Goal: Transaction & Acquisition: Purchase product/service

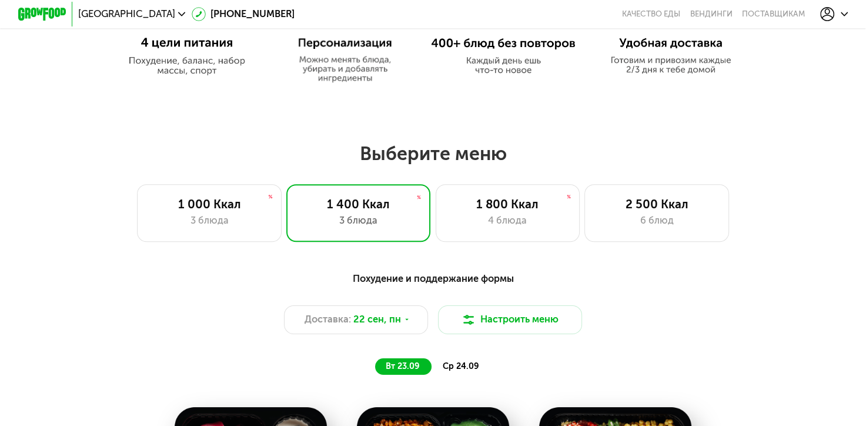
scroll to position [647, 0]
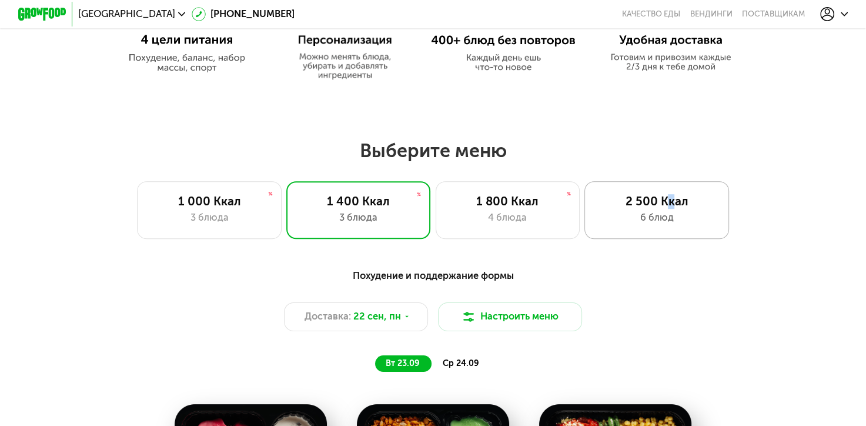
click at [670, 205] on div "2 500 Ккал" at bounding box center [656, 201] width 119 height 15
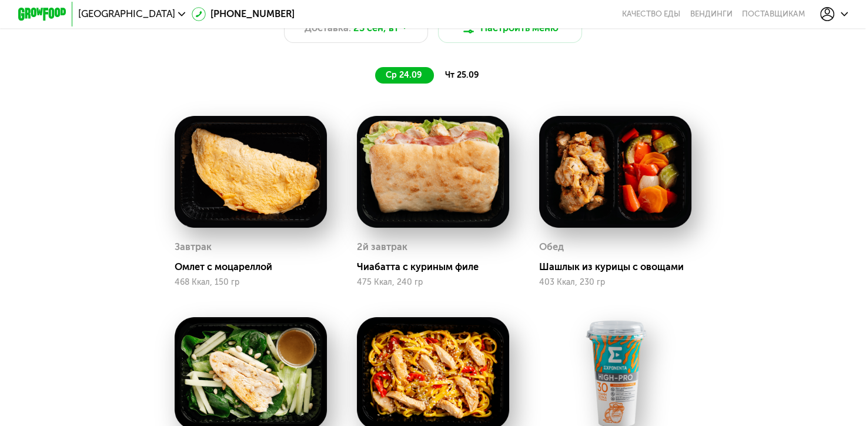
scroll to position [882, 0]
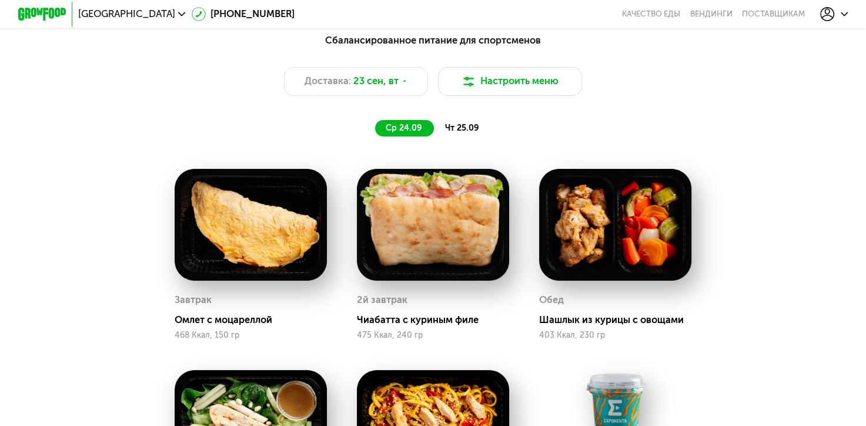
click at [452, 129] on span "чт 25.09" at bounding box center [462, 128] width 34 height 10
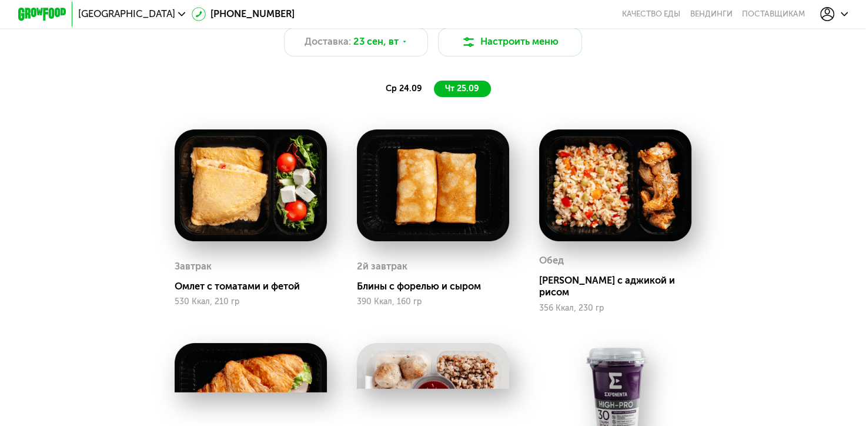
scroll to position [823, 0]
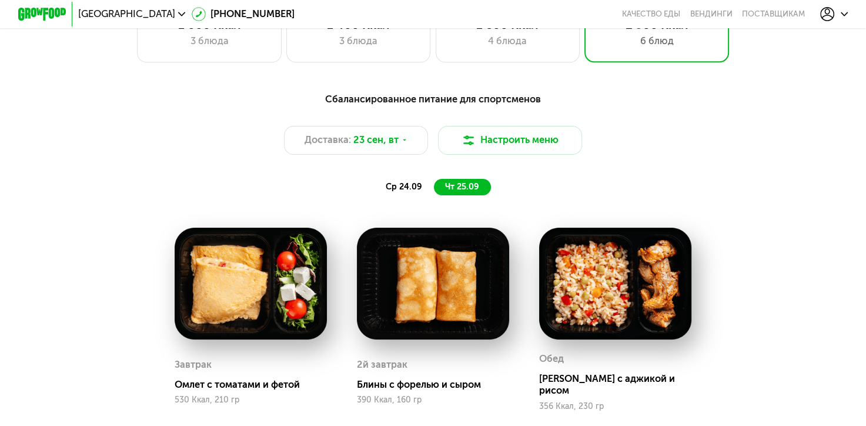
click at [412, 192] on span "ср 24.09" at bounding box center [404, 187] width 36 height 10
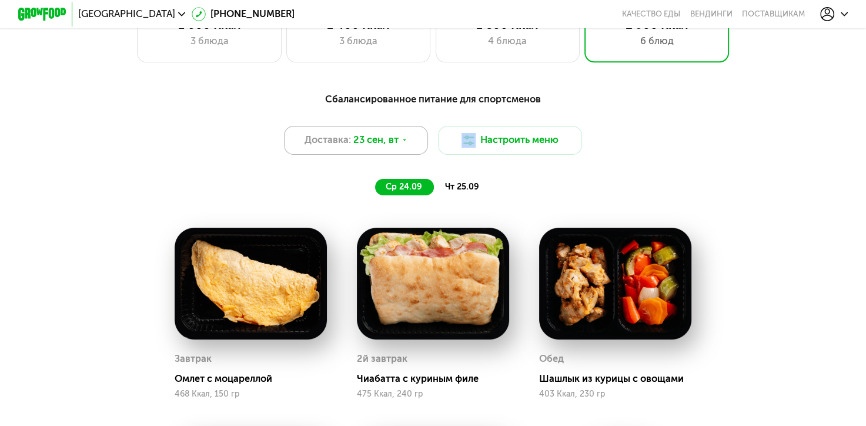
click at [402, 143] on icon at bounding box center [404, 139] width 7 height 7
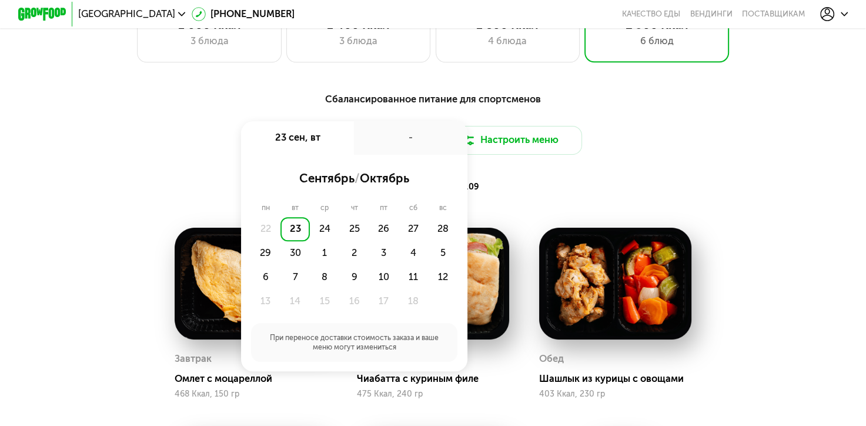
click at [651, 196] on div "ср 24.09 чт 25.09" at bounding box center [432, 187] width 499 height 17
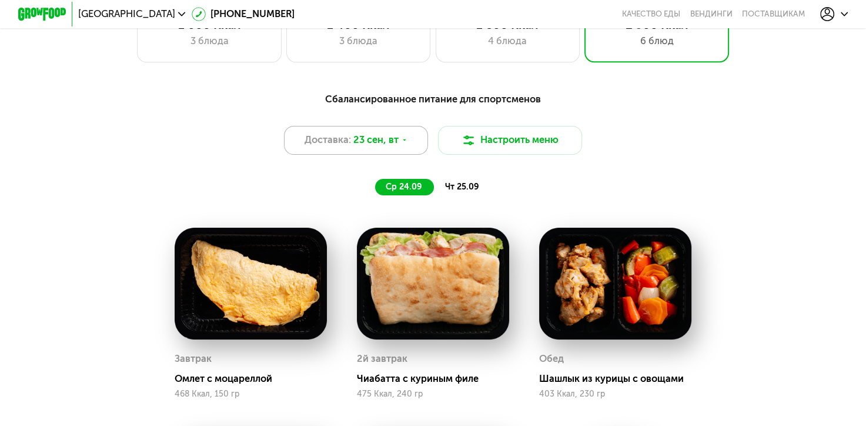
click at [410, 148] on div "Доставка: 23 сен, вт" at bounding box center [356, 140] width 145 height 29
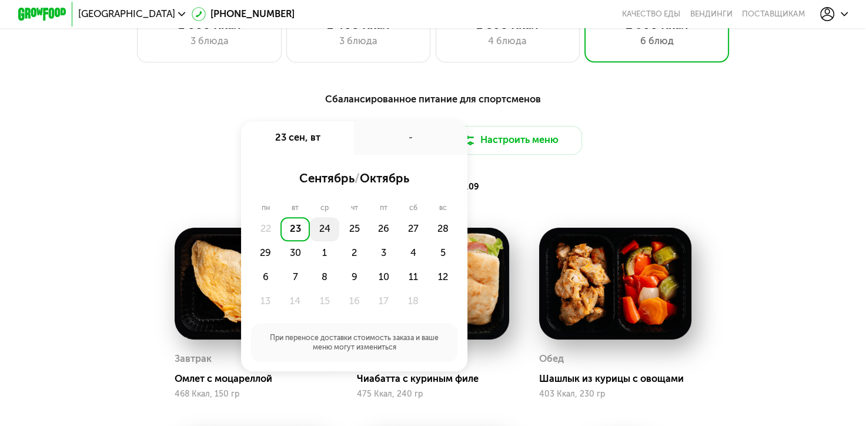
click at [322, 232] on div "24" at bounding box center [324, 229] width 29 height 24
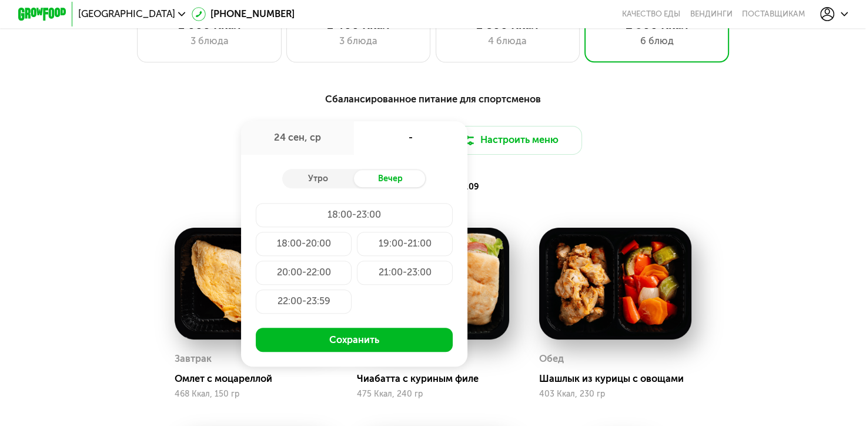
click at [299, 303] on div "22:00-23:59" at bounding box center [304, 301] width 96 height 24
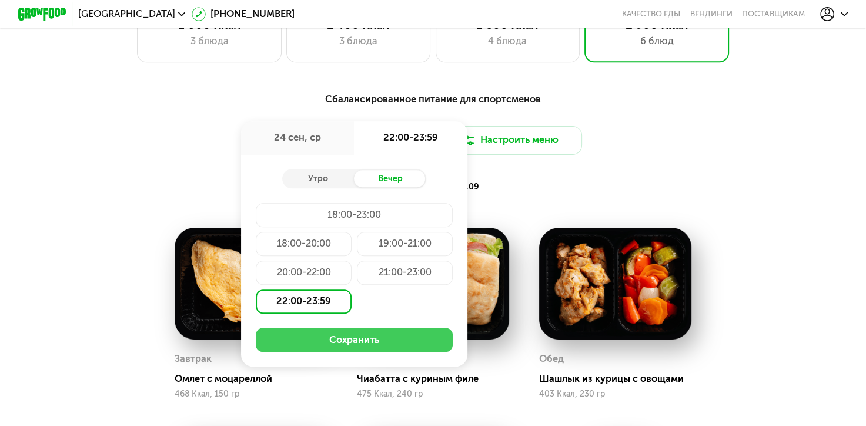
click at [349, 348] on button "Сохранить" at bounding box center [354, 339] width 197 height 24
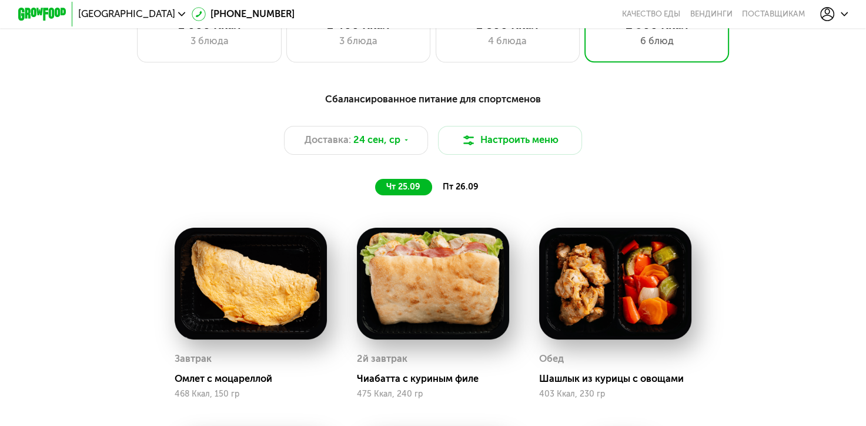
click at [451, 192] on span "пт 26.09" at bounding box center [461, 187] width 36 height 10
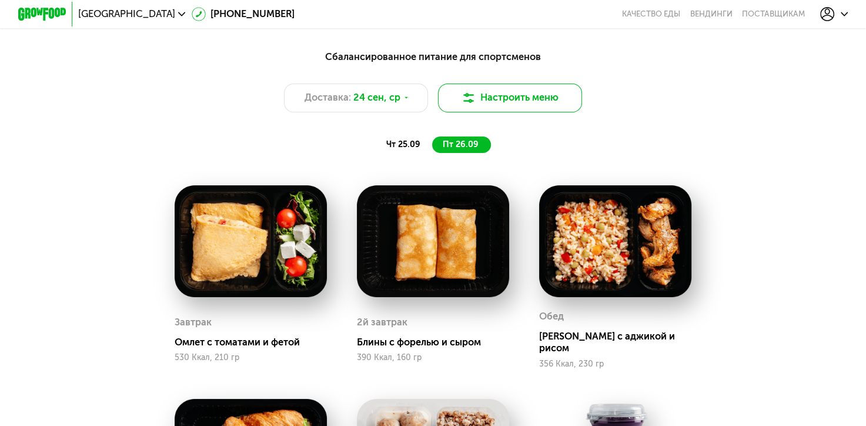
scroll to position [764, 0]
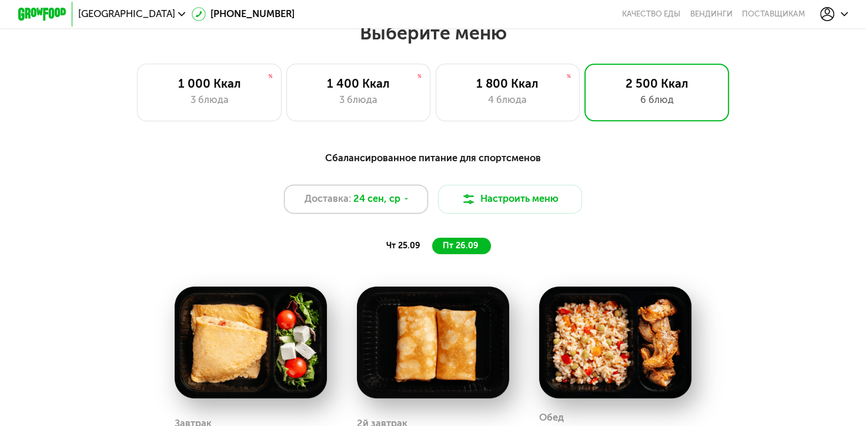
click at [406, 202] on icon at bounding box center [406, 198] width 7 height 7
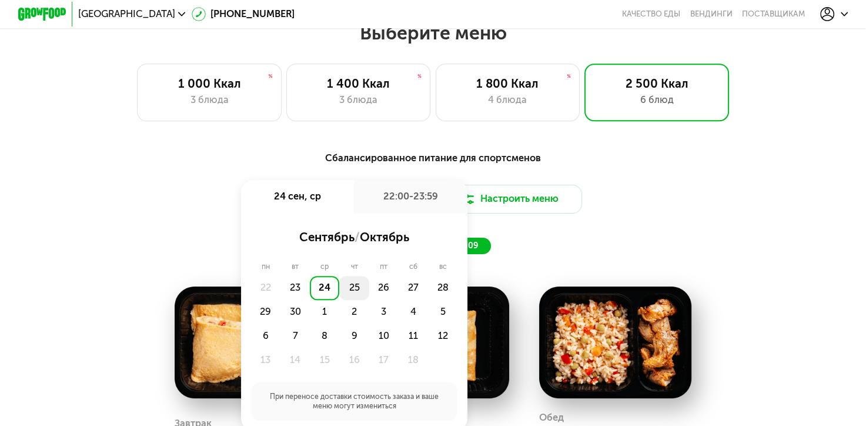
click at [353, 298] on div "25" at bounding box center [353, 288] width 29 height 24
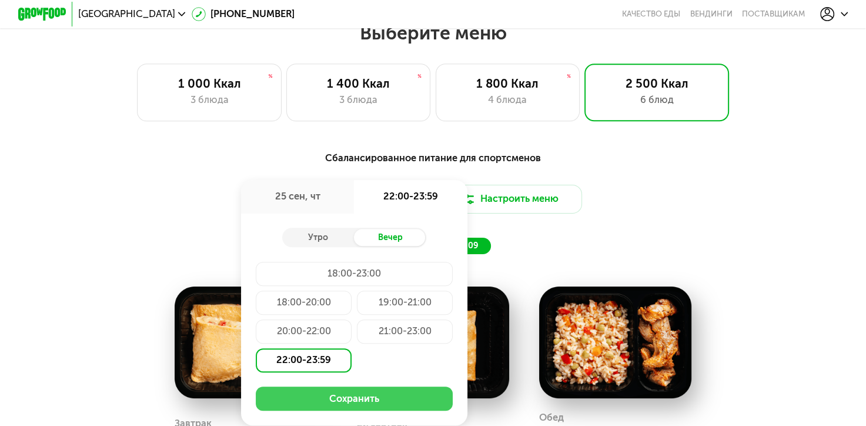
click at [322, 410] on button "Сохранить" at bounding box center [354, 398] width 197 height 24
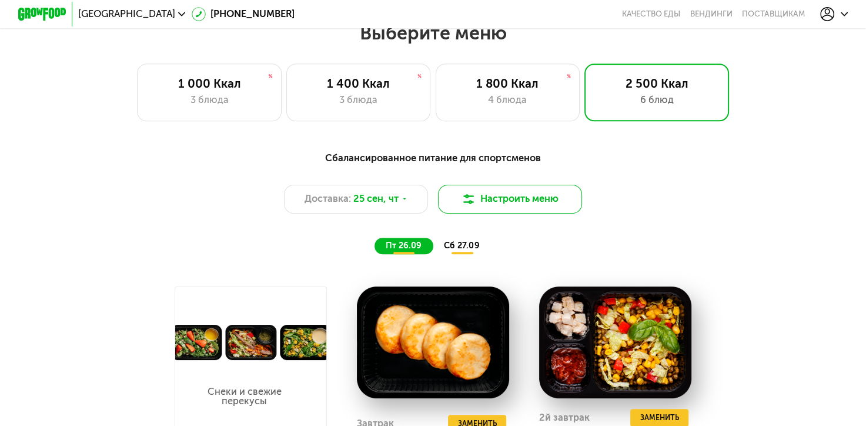
click at [517, 207] on button "Настроить меню" at bounding box center [510, 199] width 145 height 29
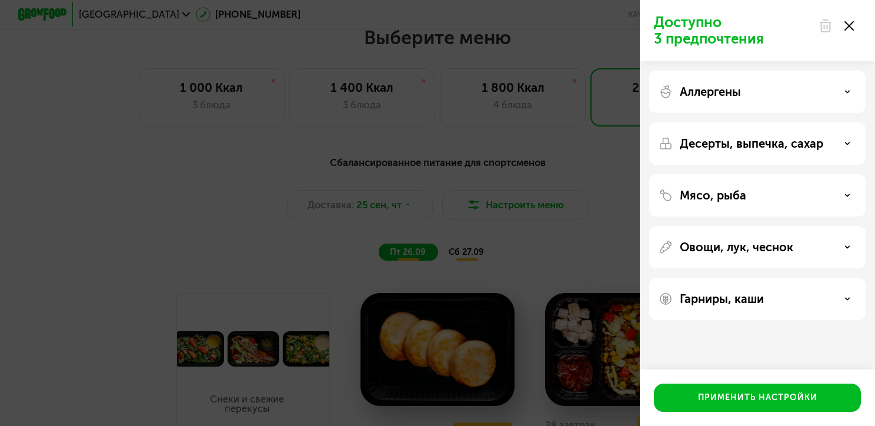
click at [846, 23] on use at bounding box center [848, 25] width 9 height 9
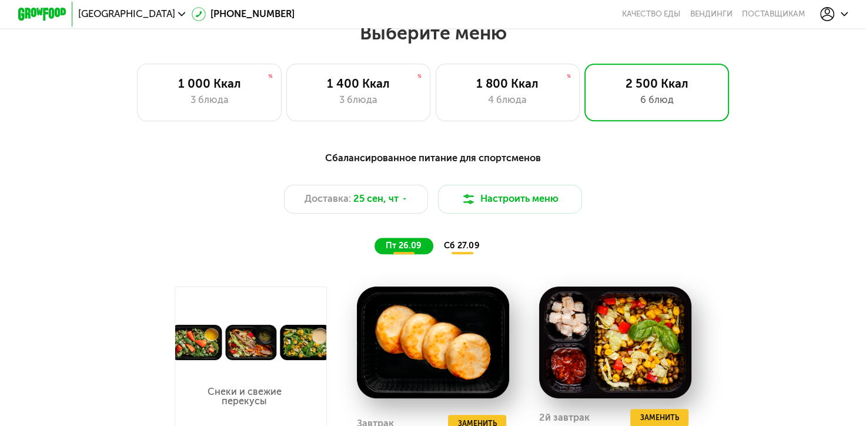
click at [458, 250] on span "сб 27.09" at bounding box center [461, 245] width 35 height 10
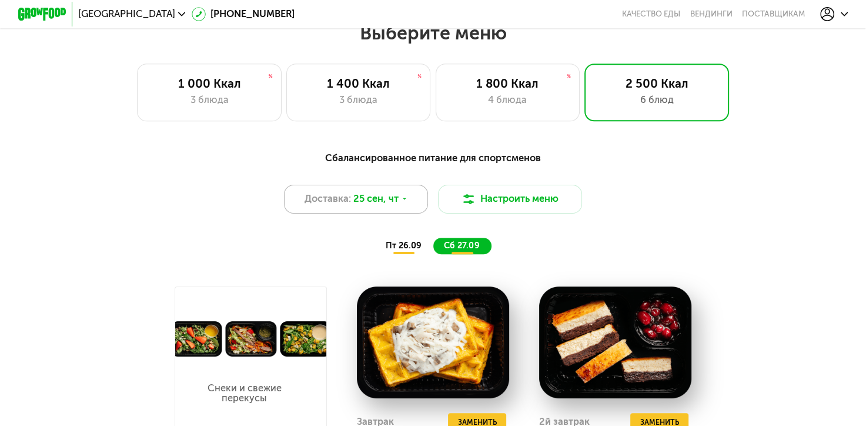
click at [402, 202] on icon at bounding box center [404, 198] width 7 height 7
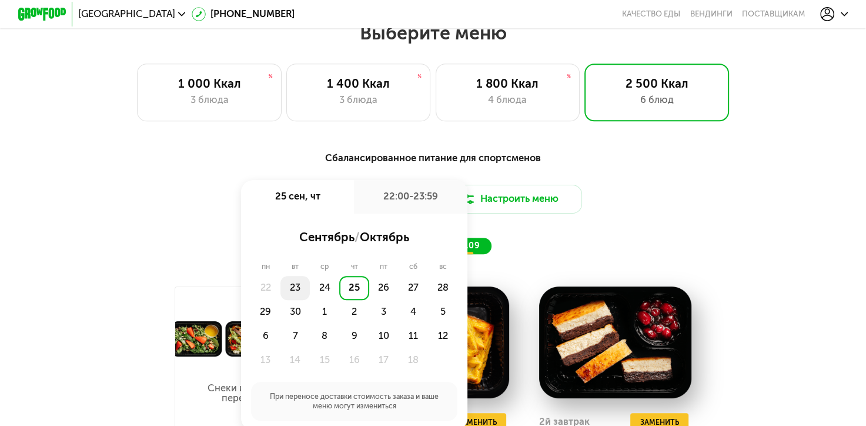
click at [293, 294] on div "23" at bounding box center [294, 288] width 29 height 24
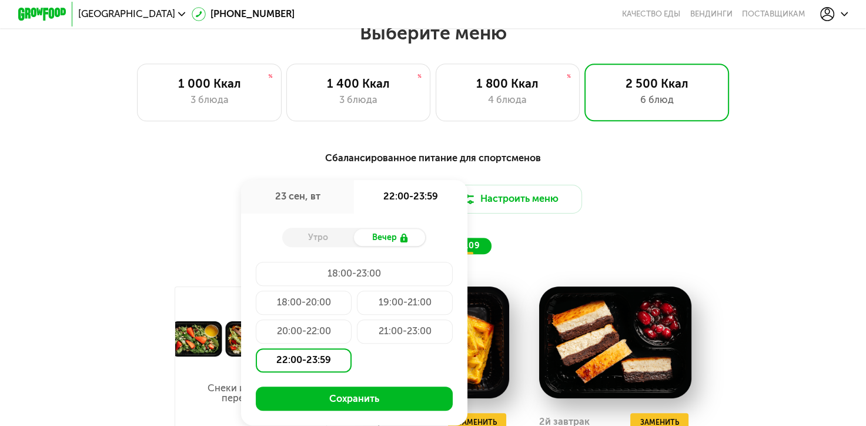
click at [397, 337] on div "21:00-23:00" at bounding box center [405, 331] width 96 height 24
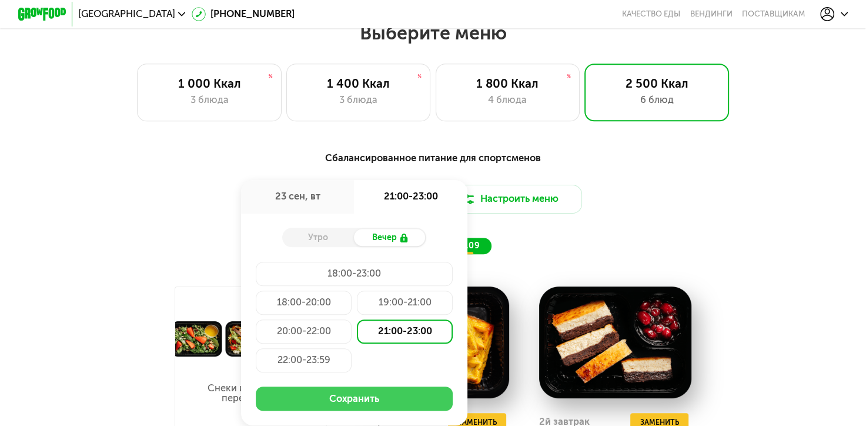
click at [339, 403] on button "Сохранить" at bounding box center [354, 398] width 197 height 24
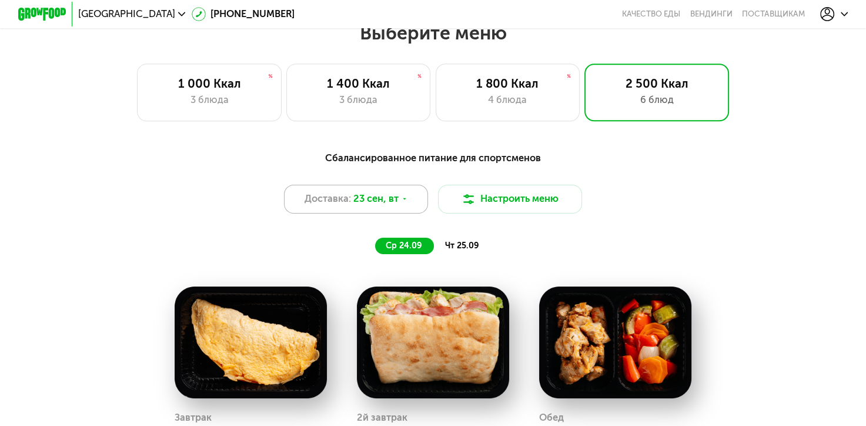
click at [381, 200] on span "23 сен, вт" at bounding box center [375, 199] width 45 height 15
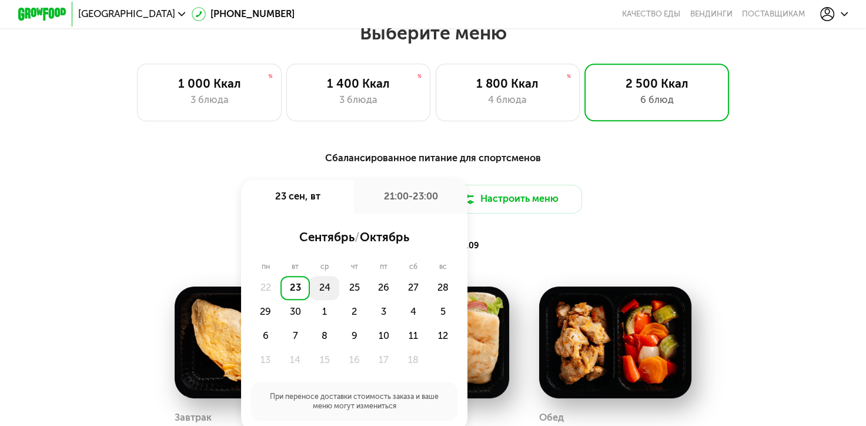
click at [331, 296] on div "24" at bounding box center [324, 288] width 29 height 24
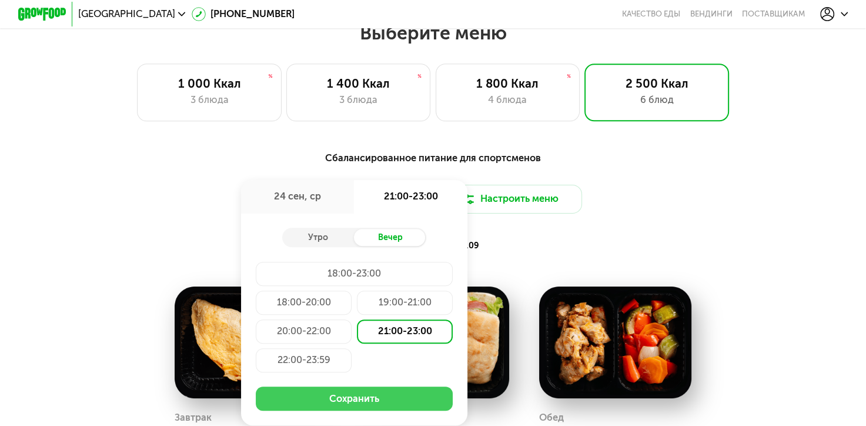
click at [341, 405] on button "Сохранить" at bounding box center [354, 398] width 197 height 24
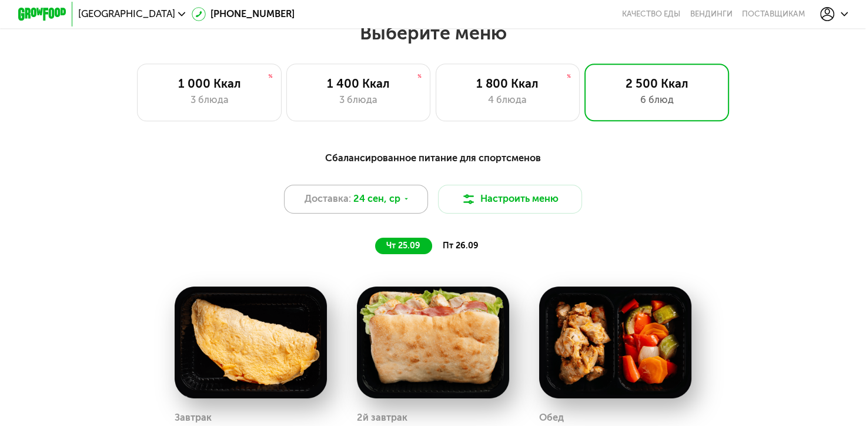
click at [391, 206] on span "24 сен, ср" at bounding box center [376, 199] width 47 height 15
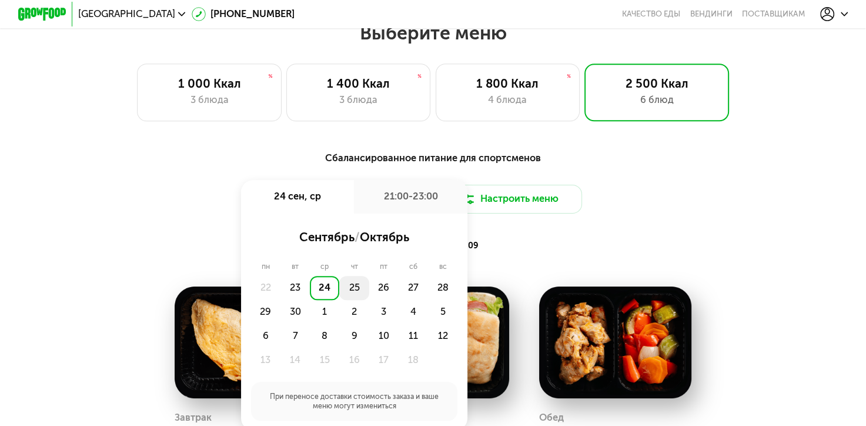
click at [353, 300] on div "25" at bounding box center [353, 288] width 29 height 24
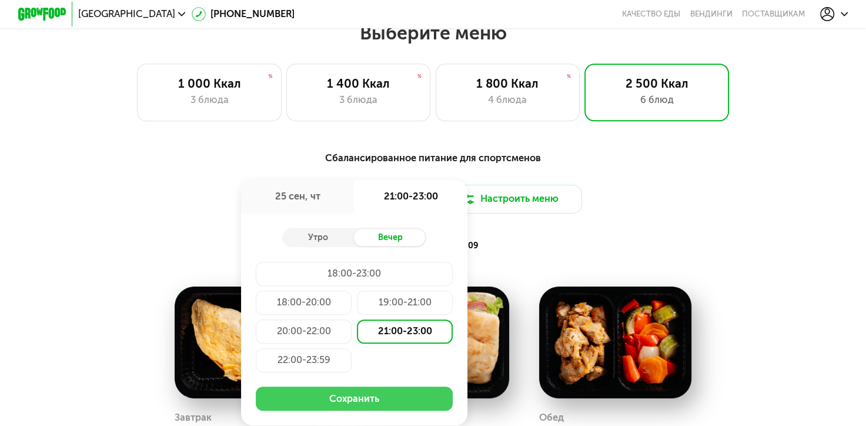
click at [370, 409] on button "Сохранить" at bounding box center [354, 398] width 197 height 24
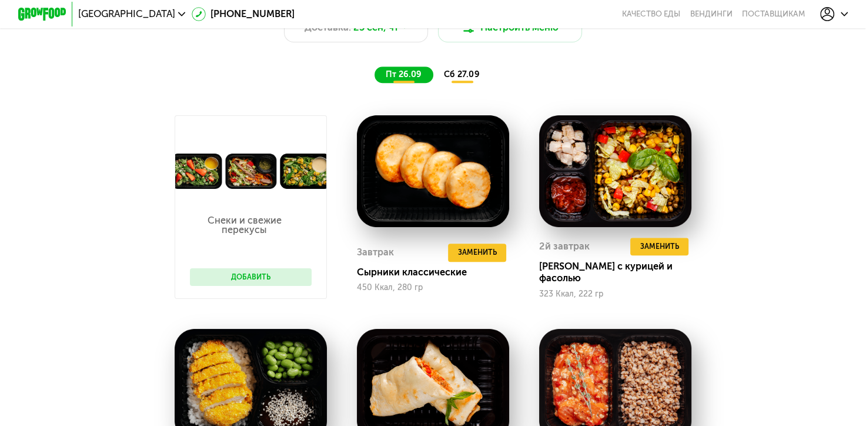
scroll to position [999, 0]
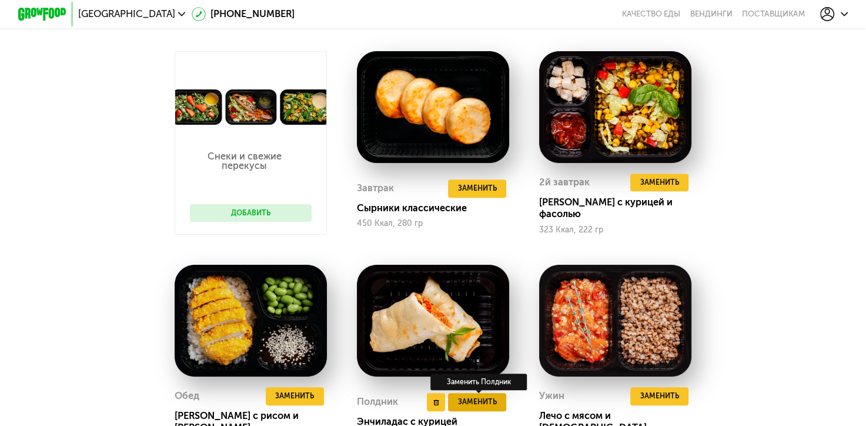
click at [483, 398] on span "Заменить" at bounding box center [477, 402] width 39 height 12
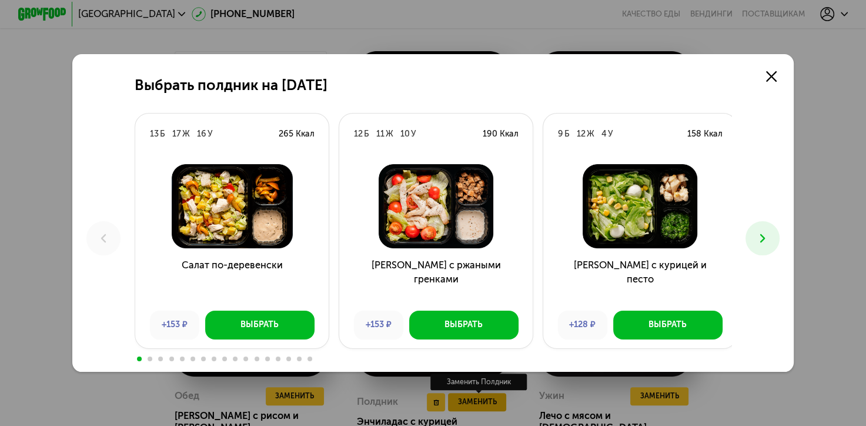
click at [484, 404] on div "Выбрать полдник на 26 сентября 13 Б 17 Ж 16 У 265 Ккал Салат по-деревенски +153…" at bounding box center [433, 213] width 866 height 426
click at [761, 242] on icon at bounding box center [762, 238] width 15 height 15
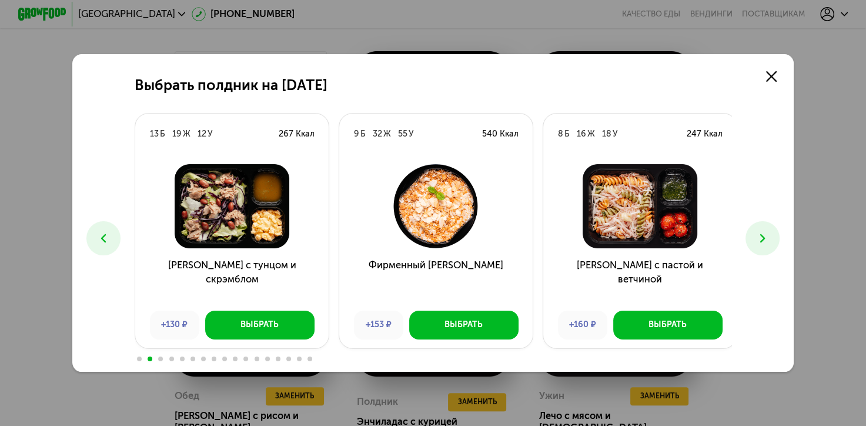
click at [760, 237] on icon at bounding box center [762, 238] width 15 height 15
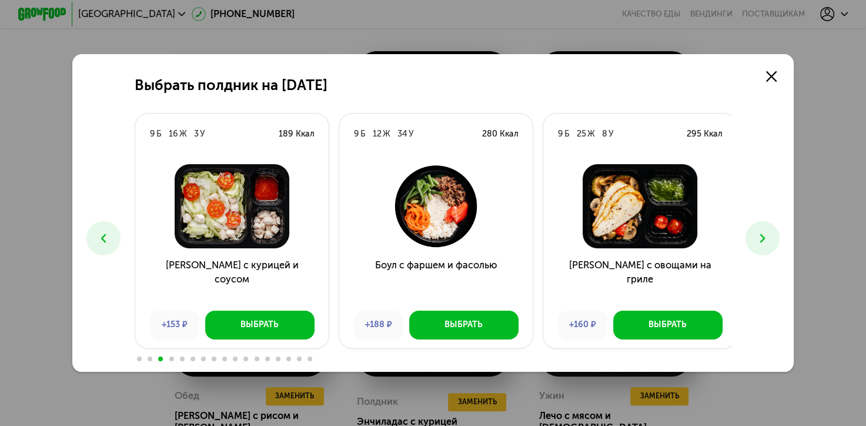
click at [760, 237] on icon at bounding box center [762, 238] width 15 height 15
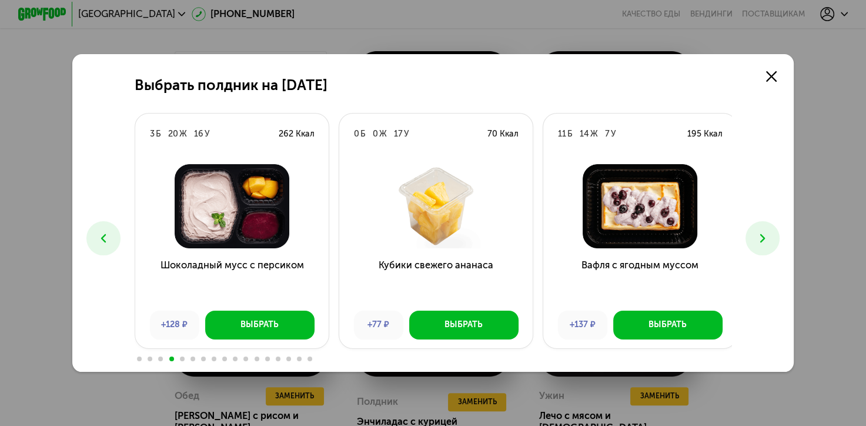
click at [760, 237] on icon at bounding box center [762, 238] width 15 height 15
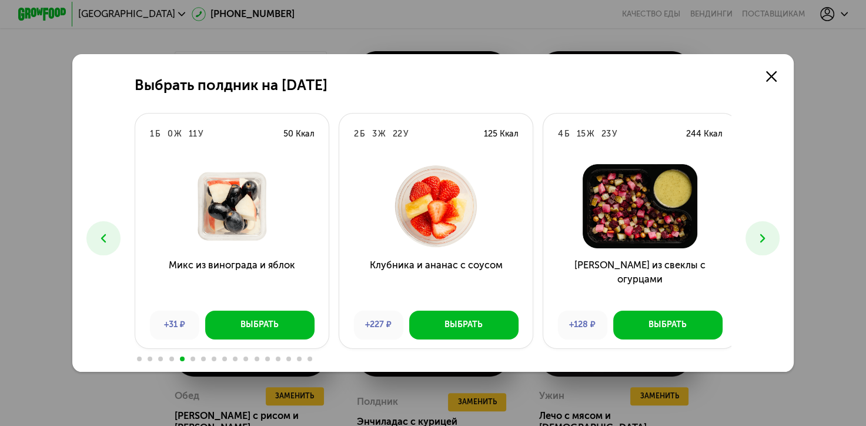
click at [760, 237] on icon at bounding box center [762, 238] width 15 height 15
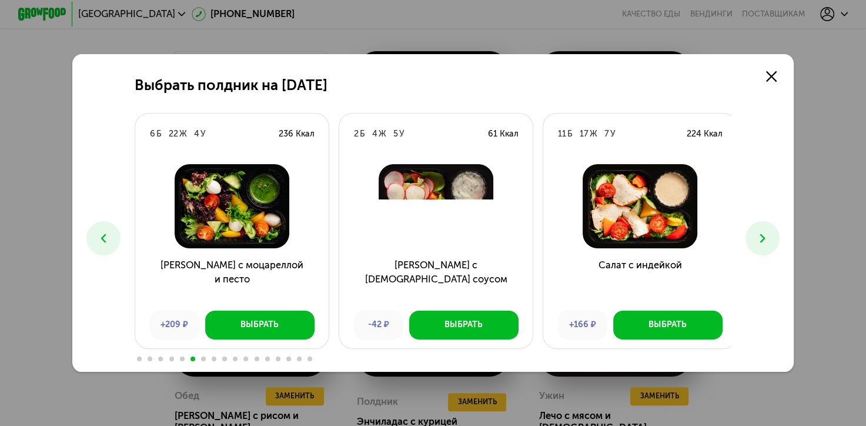
click at [761, 232] on icon at bounding box center [762, 238] width 15 height 15
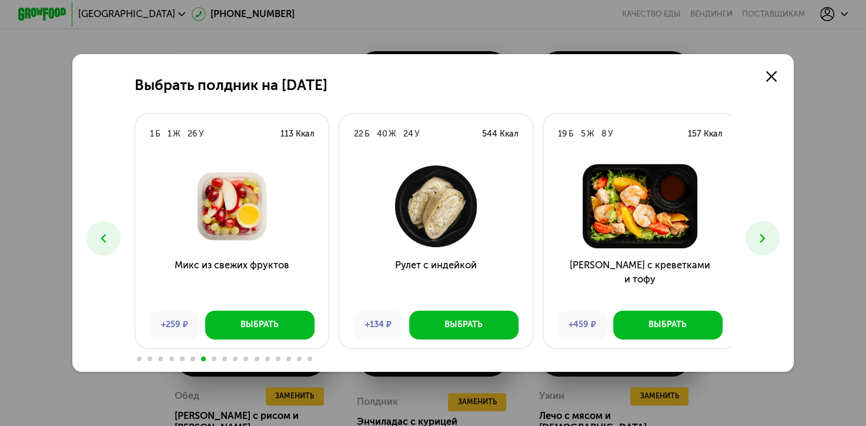
click at [759, 225] on button at bounding box center [762, 238] width 34 height 34
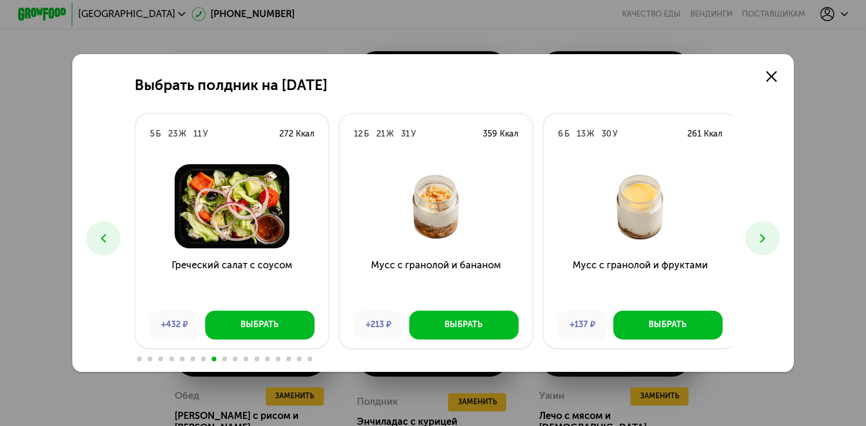
click at [759, 225] on button at bounding box center [762, 238] width 34 height 34
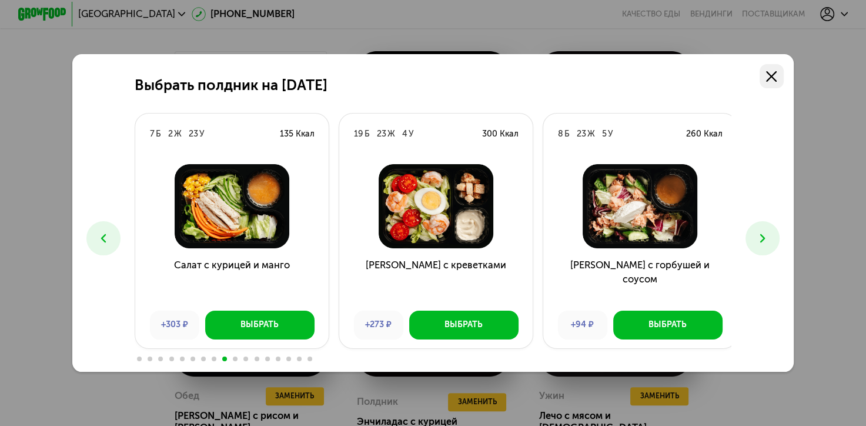
click at [776, 72] on icon at bounding box center [771, 76] width 11 height 11
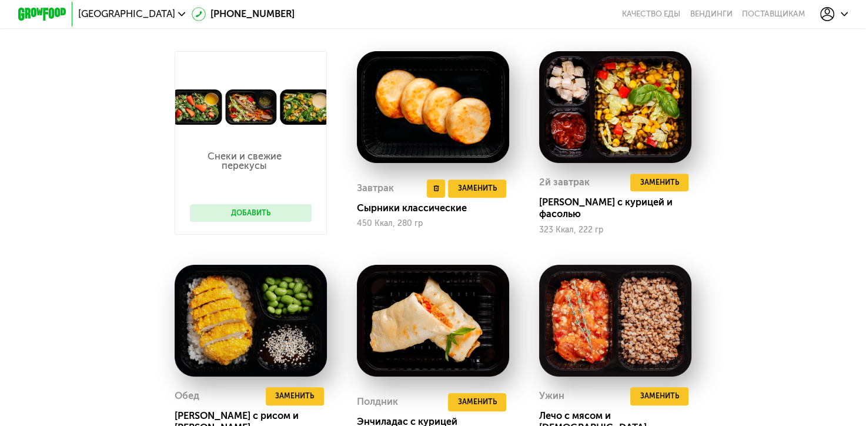
click at [418, 103] on img at bounding box center [433, 107] width 152 height 112
click at [490, 194] on span "Заменить" at bounding box center [477, 188] width 39 height 12
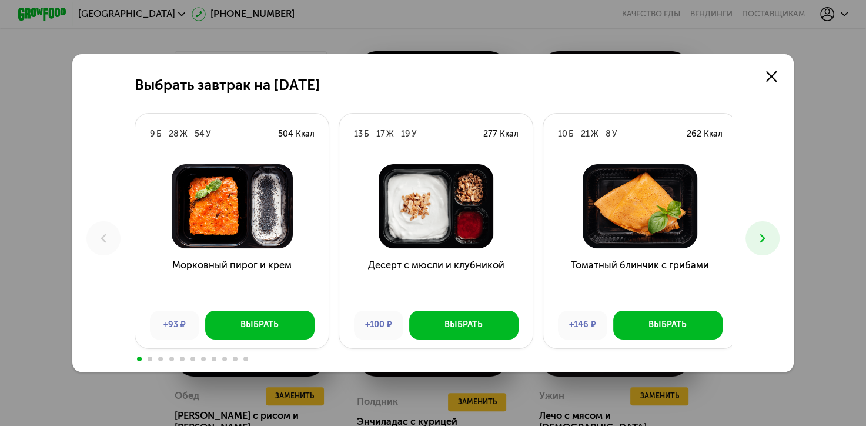
click at [761, 238] on icon at bounding box center [762, 238] width 15 height 15
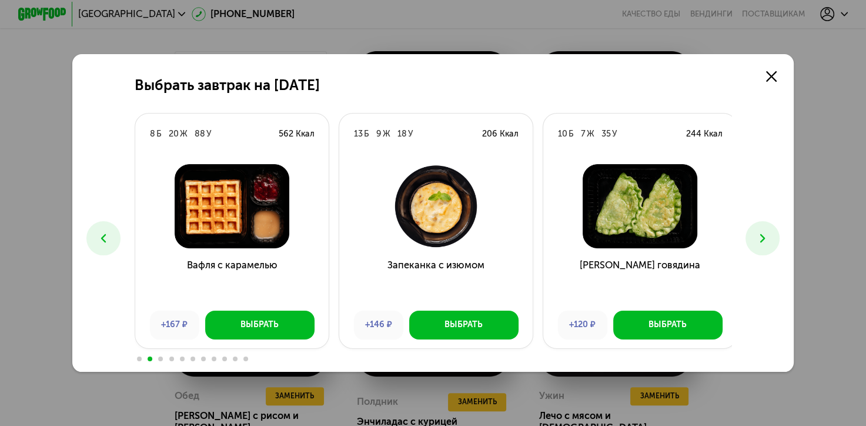
click at [761, 238] on icon at bounding box center [762, 238] width 15 height 15
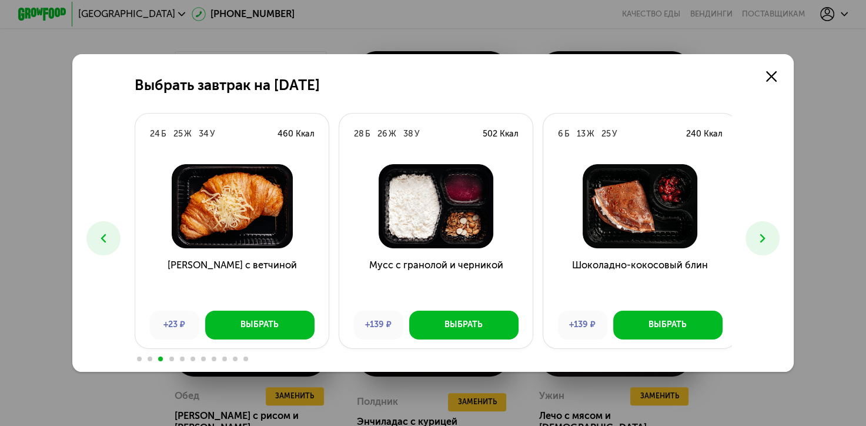
click at [761, 238] on icon at bounding box center [762, 238] width 15 height 15
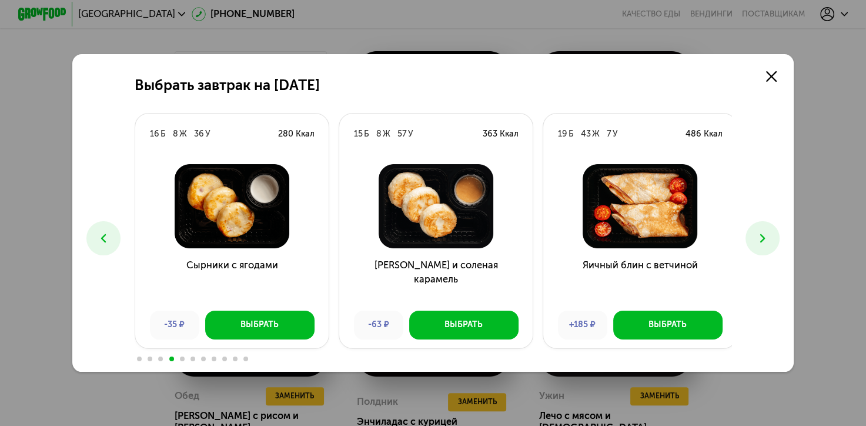
click at [761, 238] on icon at bounding box center [762, 238] width 15 height 15
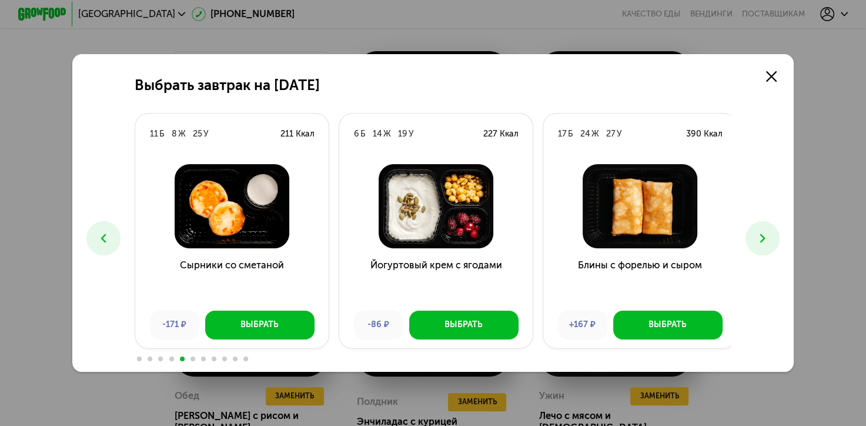
click at [759, 242] on icon at bounding box center [762, 238] width 15 height 15
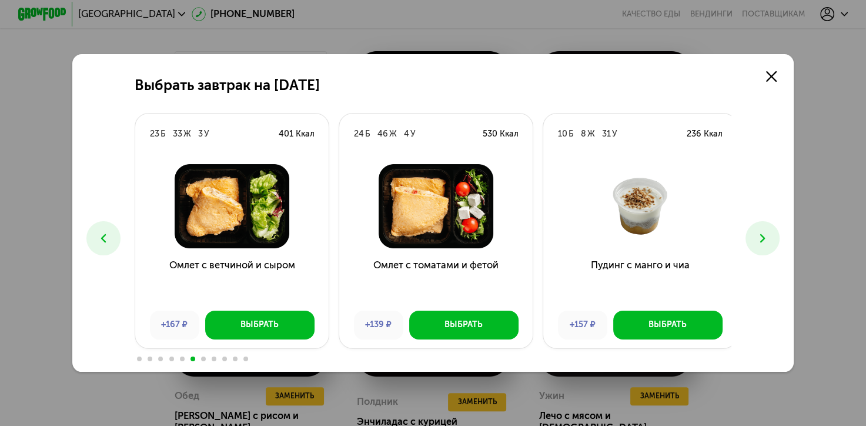
click at [759, 242] on icon at bounding box center [762, 238] width 15 height 15
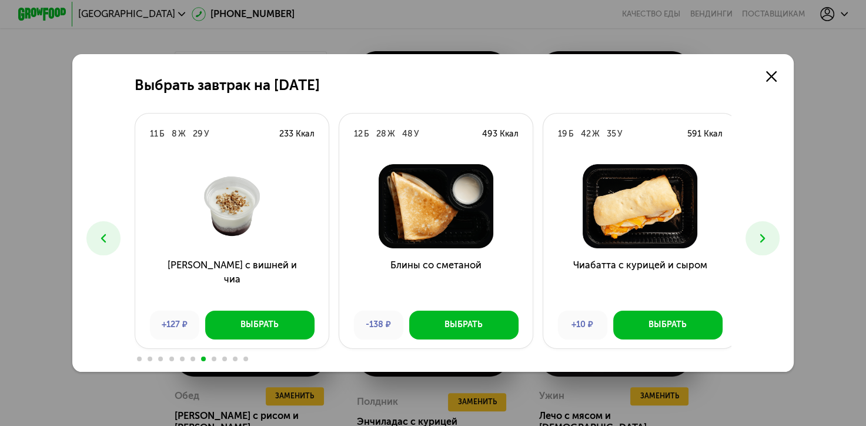
click at [759, 242] on icon at bounding box center [762, 238] width 15 height 15
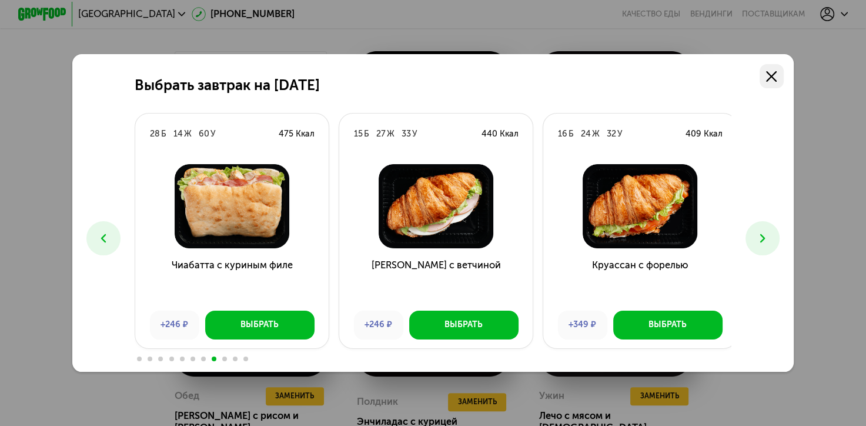
click at [772, 72] on use at bounding box center [771, 76] width 11 height 11
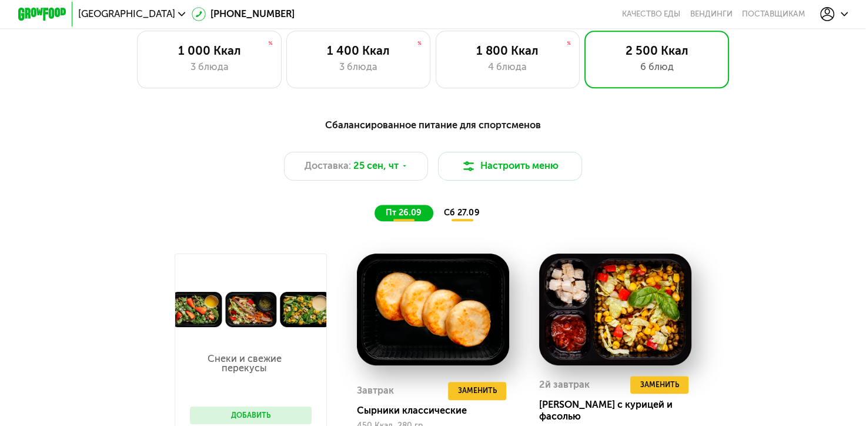
scroll to position [764, 0]
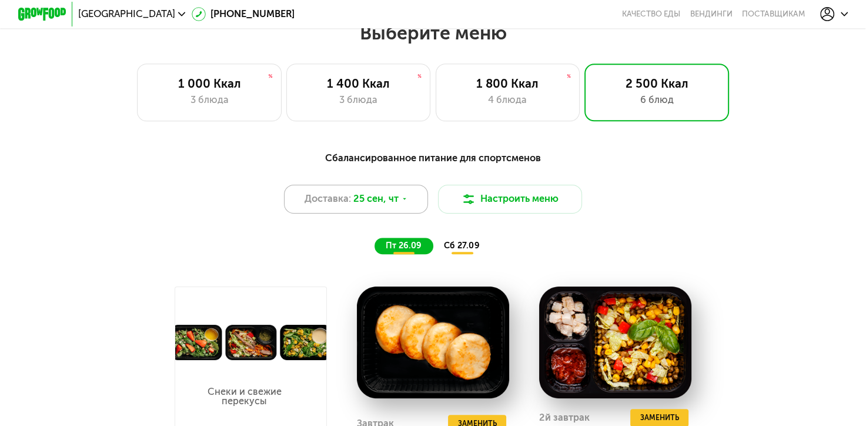
click at [355, 205] on span "25 сен, чт" at bounding box center [375, 199] width 45 height 15
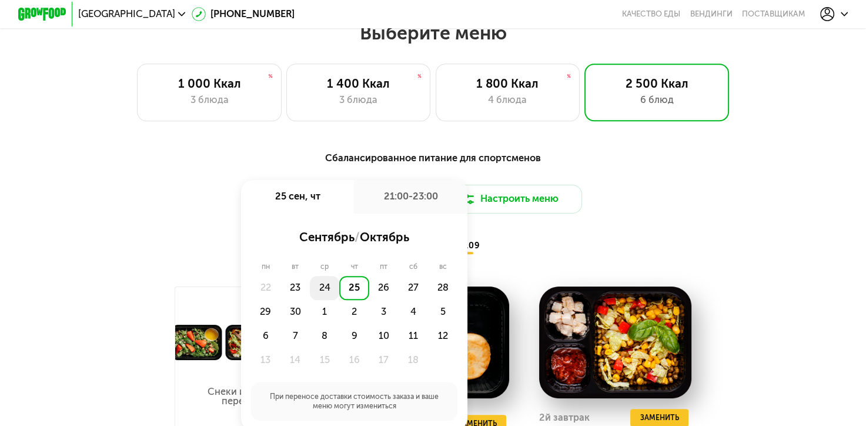
click at [324, 294] on div "24" at bounding box center [324, 288] width 29 height 24
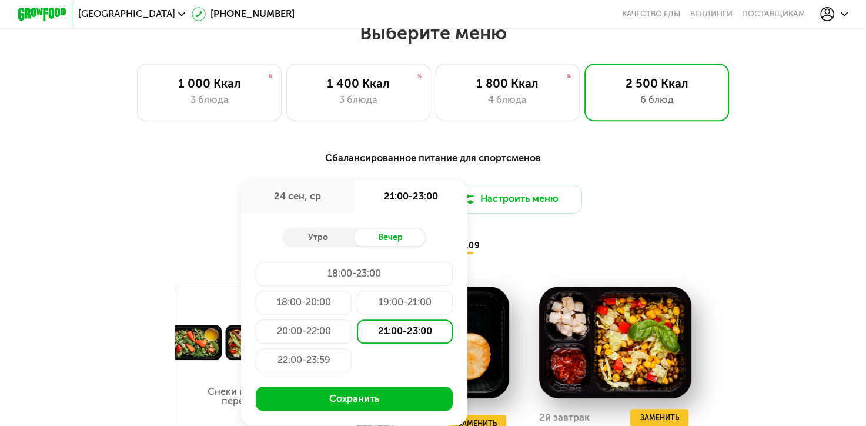
click at [383, 342] on div "21:00-23:00" at bounding box center [405, 331] width 96 height 24
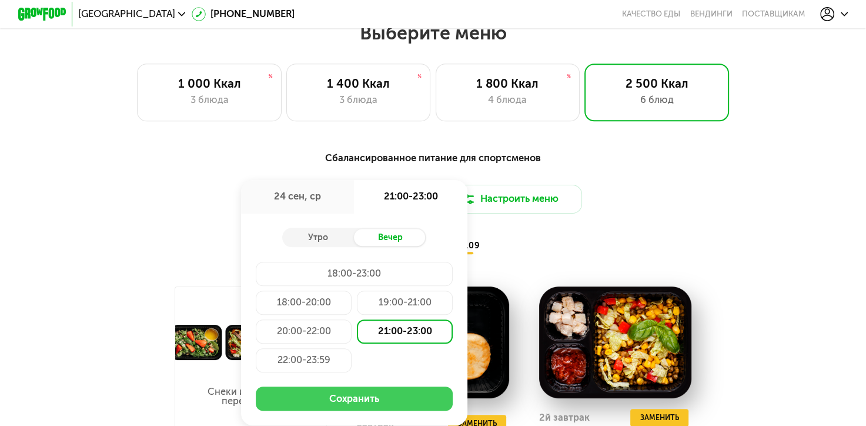
click at [329, 404] on button "Сохранить" at bounding box center [354, 398] width 197 height 24
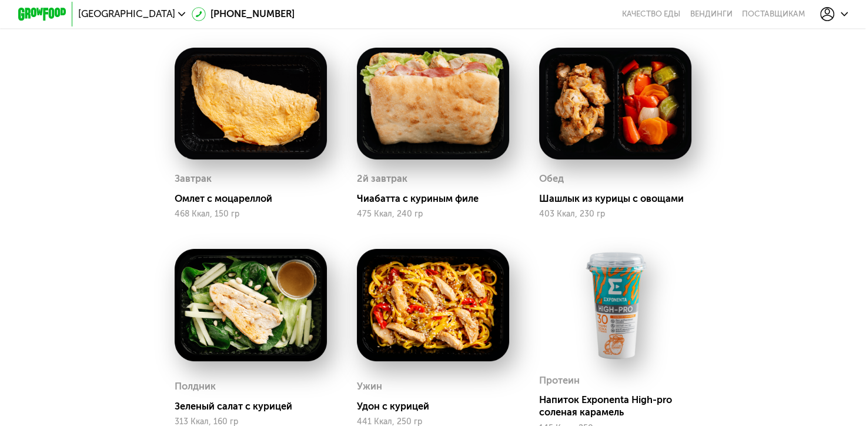
scroll to position [940, 0]
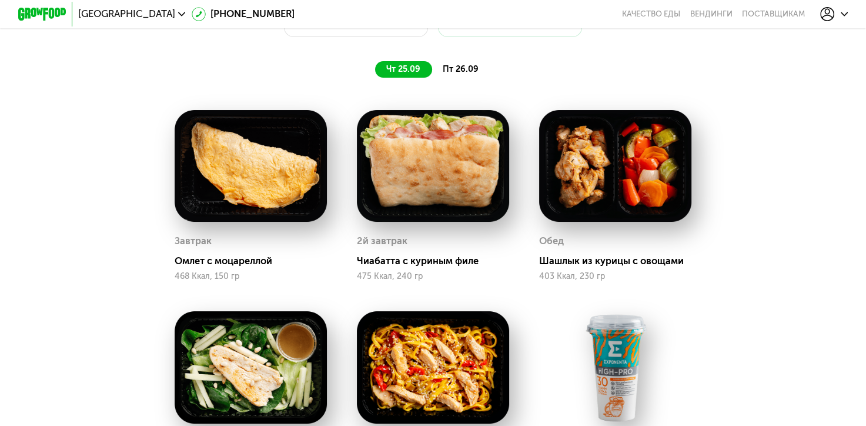
click at [468, 72] on span "пт 26.09" at bounding box center [461, 69] width 36 height 10
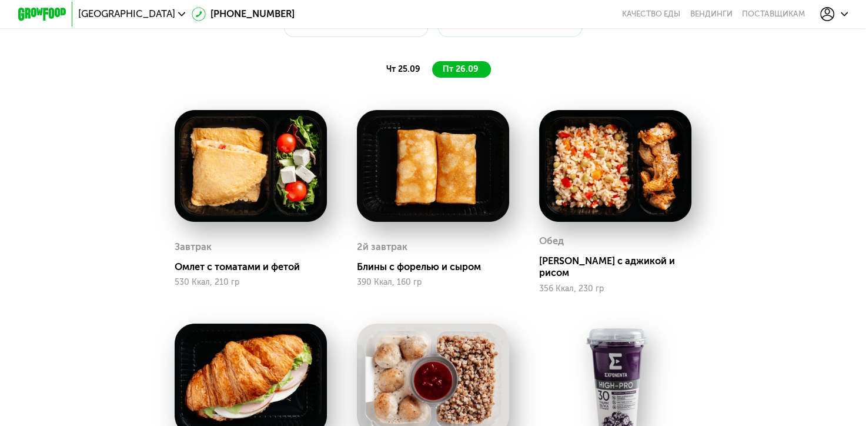
click at [408, 71] on span "чт 25.09" at bounding box center [403, 69] width 34 height 10
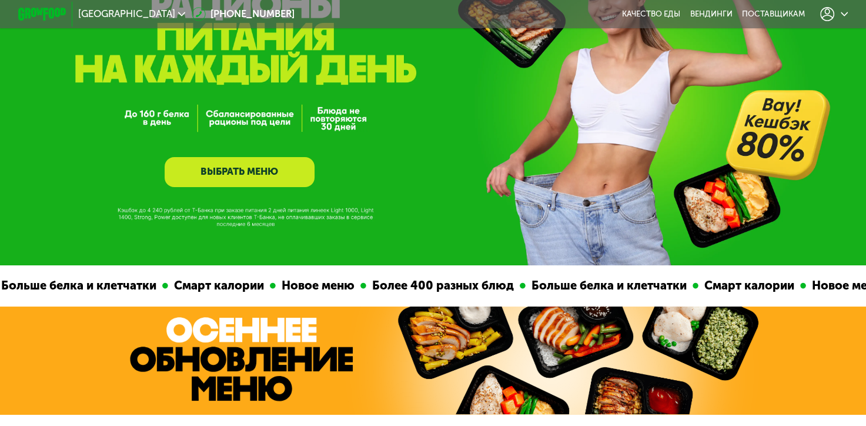
scroll to position [118, 0]
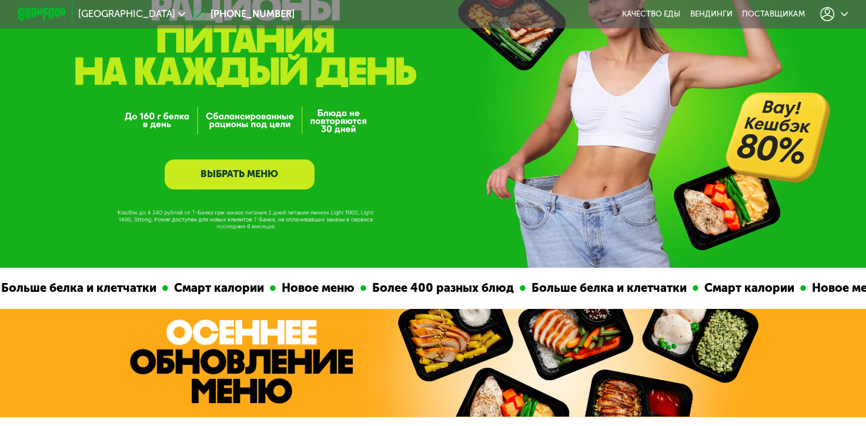
click at [843, 11] on div at bounding box center [834, 14] width 28 height 15
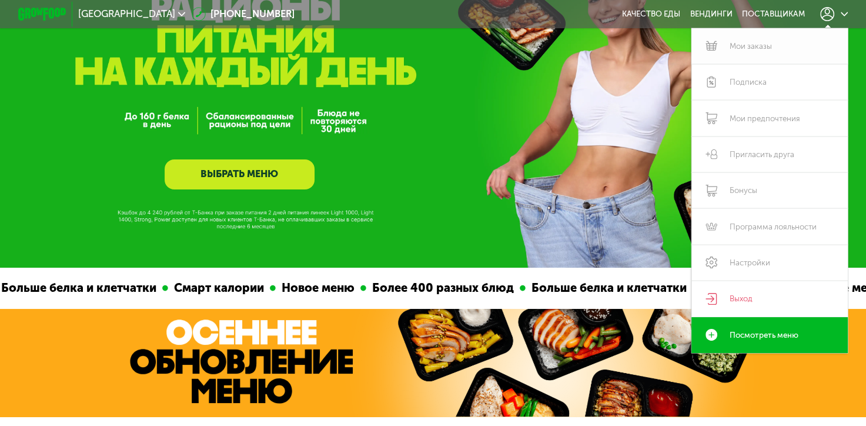
click at [749, 42] on link "Мои заказы" at bounding box center [769, 46] width 156 height 36
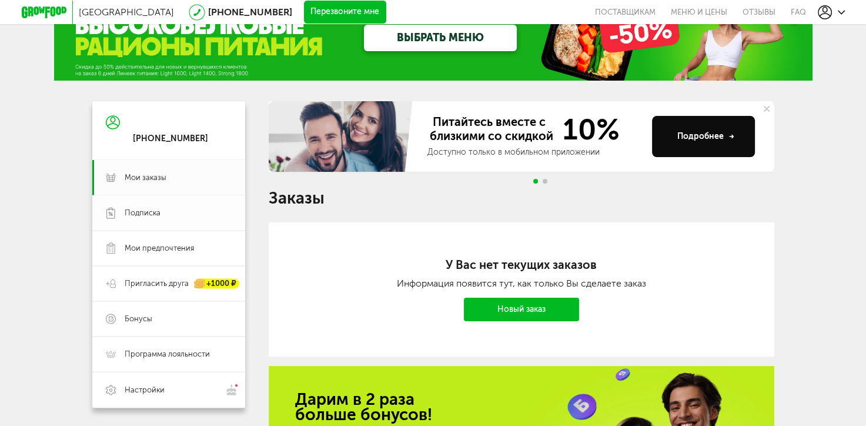
scroll to position [59, 0]
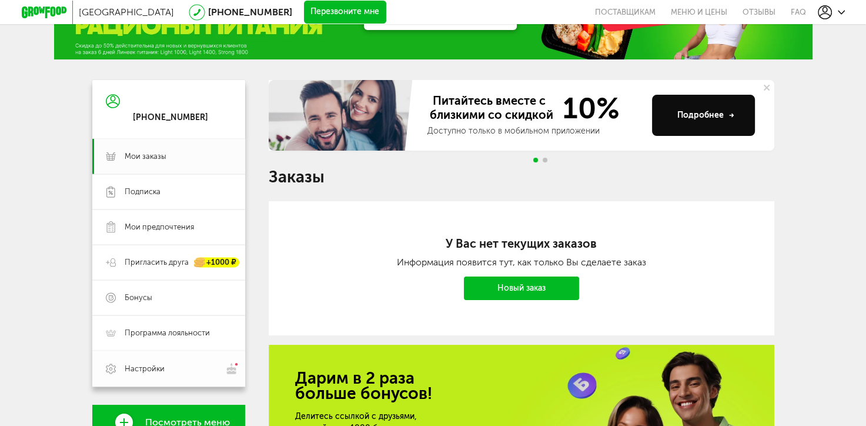
click at [152, 368] on span "Настройки" at bounding box center [145, 368] width 40 height 11
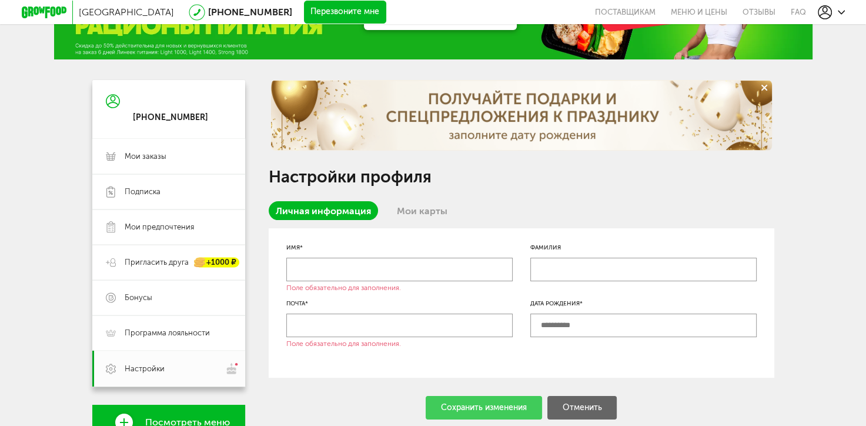
click at [364, 263] on input "text" at bounding box center [399, 269] width 226 height 24
type input "*******"
click at [336, 329] on input "text" at bounding box center [399, 325] width 226 height 24
type input "**********"
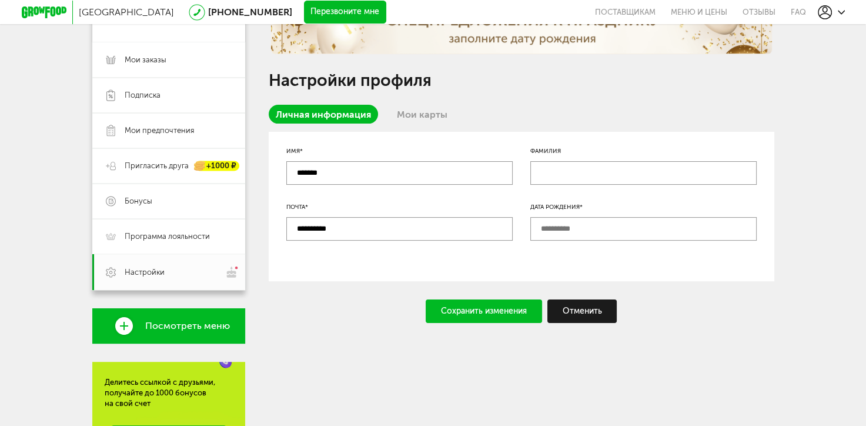
scroll to position [176, 0]
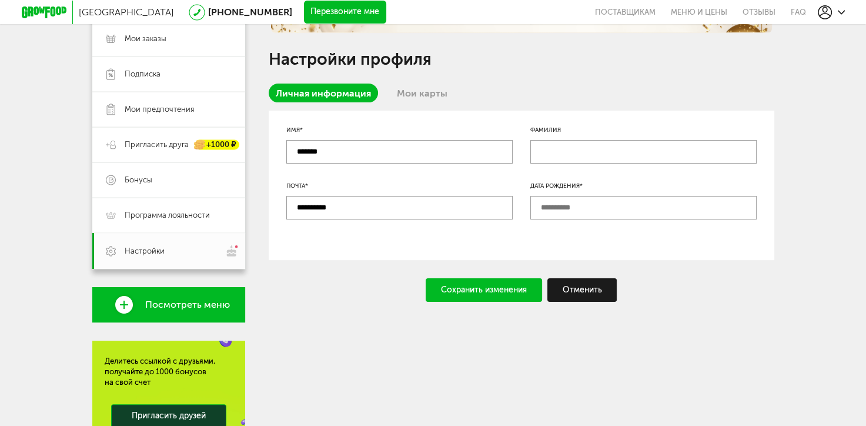
click at [494, 286] on div "Сохранить изменения" at bounding box center [484, 290] width 116 height 24
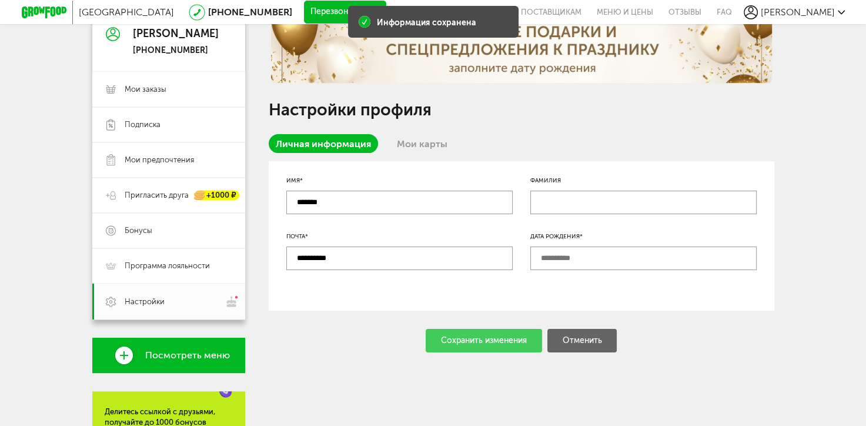
scroll to position [0, 0]
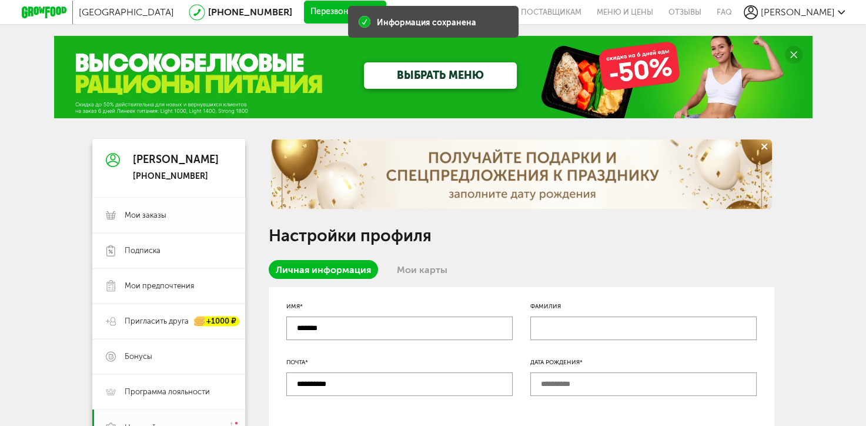
click at [156, 209] on link "Мои заказы" at bounding box center [168, 214] width 153 height 35
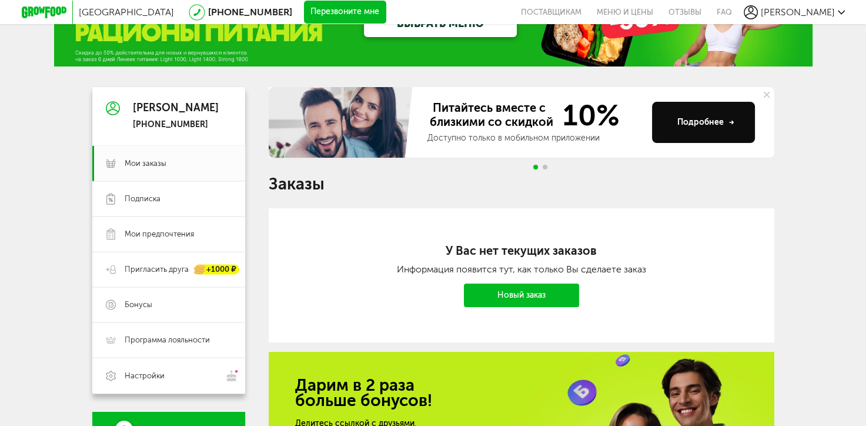
scroll to position [49, 0]
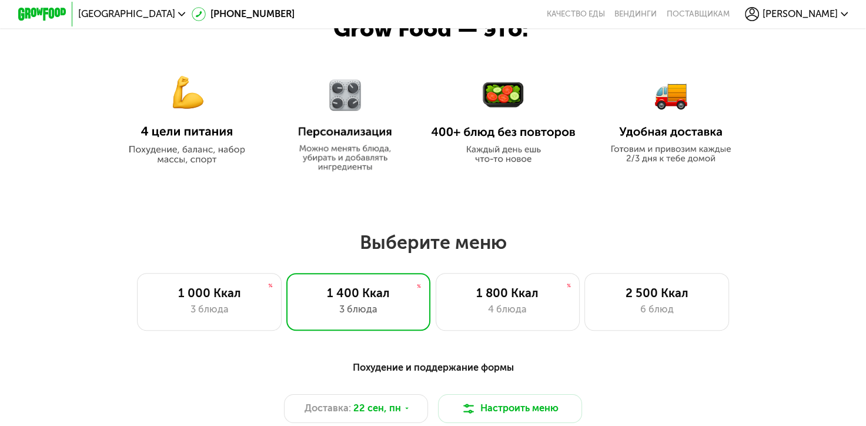
scroll to position [647, 0]
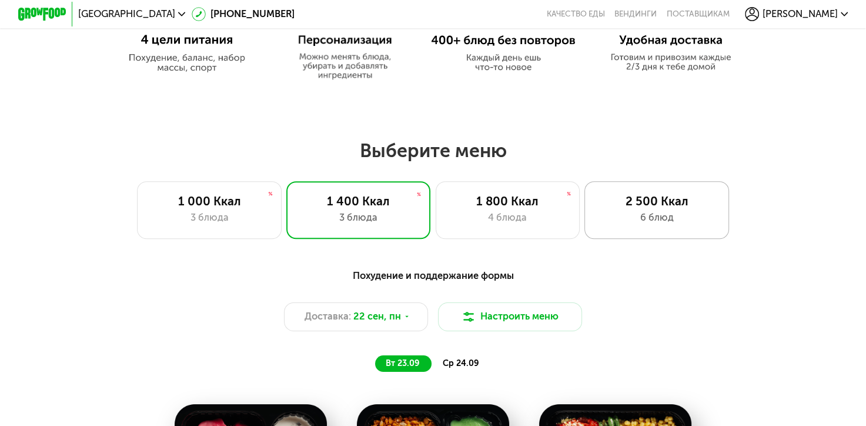
click at [632, 222] on div "6 блюд" at bounding box center [656, 217] width 119 height 15
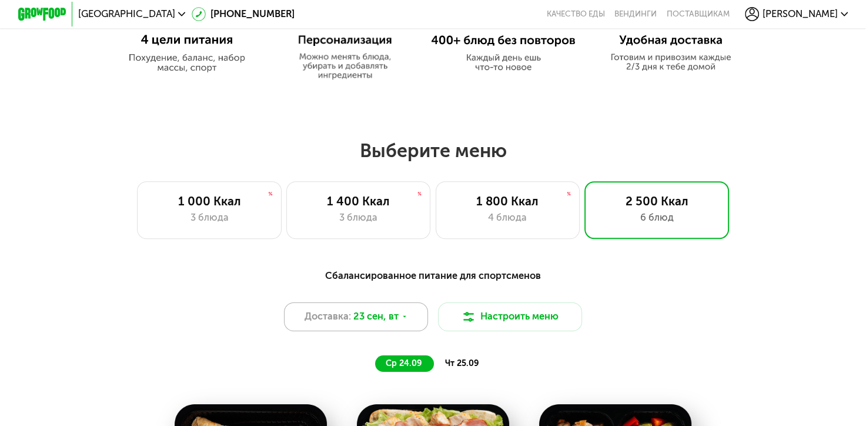
click at [414, 324] on div "Доставка: [DATE]" at bounding box center [356, 316] width 145 height 29
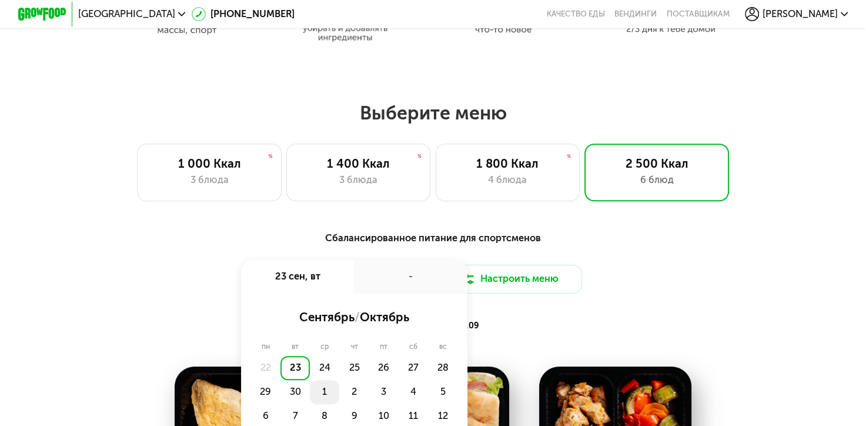
scroll to position [705, 0]
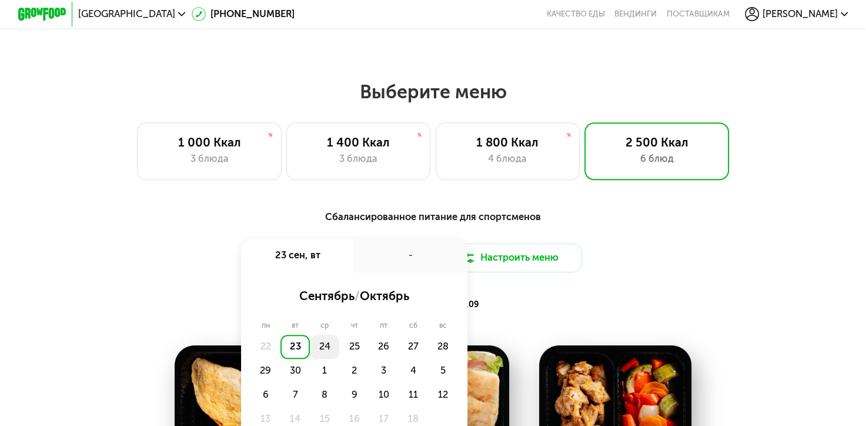
click at [325, 357] on div "24" at bounding box center [324, 346] width 29 height 24
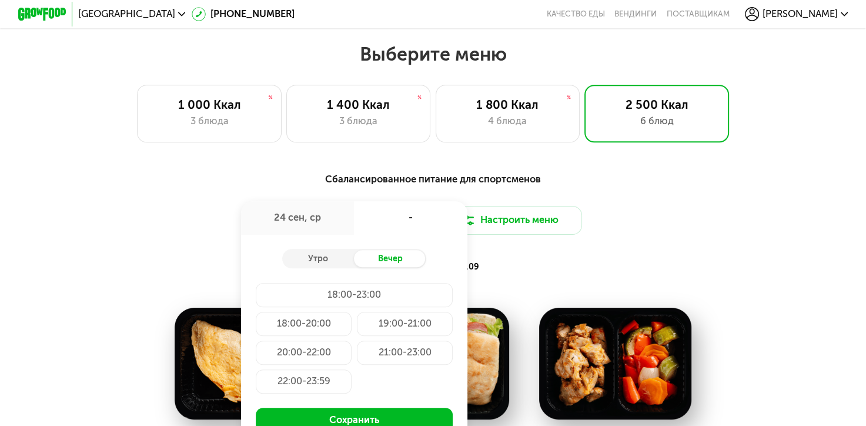
scroll to position [764, 0]
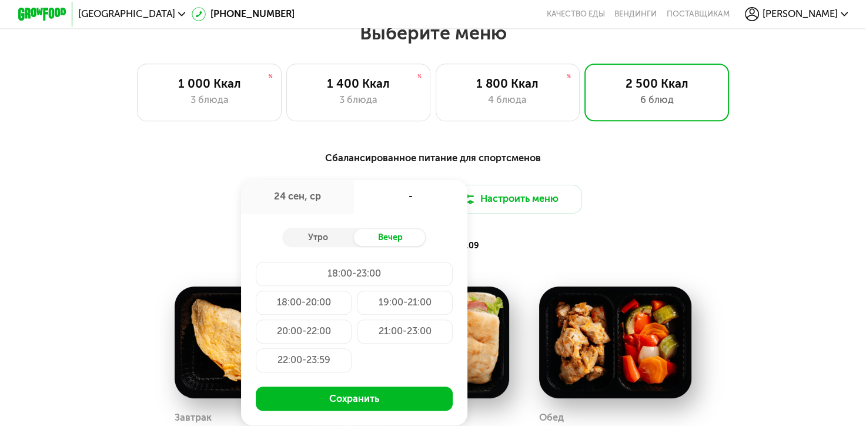
click at [395, 335] on div "21:00-23:00" at bounding box center [405, 331] width 96 height 24
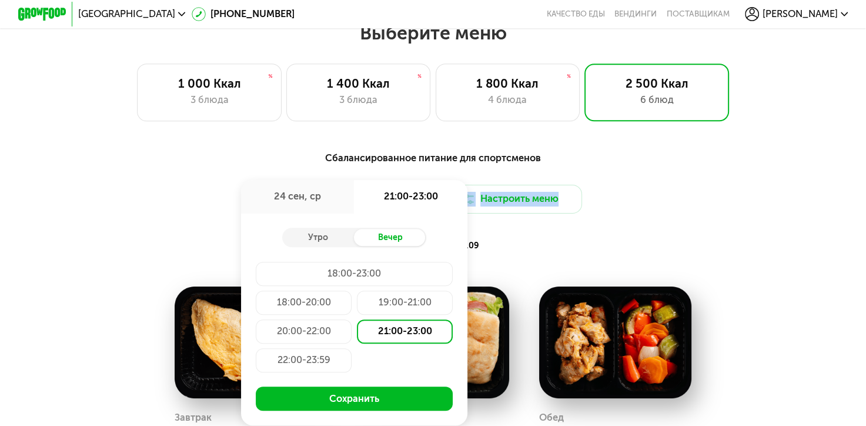
click at [611, 211] on div "Доставка: 24 сен, ср 24 сен, ср 21:00-23:00 Утро Вечер 18:00-23:00 18:00-20:00 …" at bounding box center [433, 199] width 712 height 29
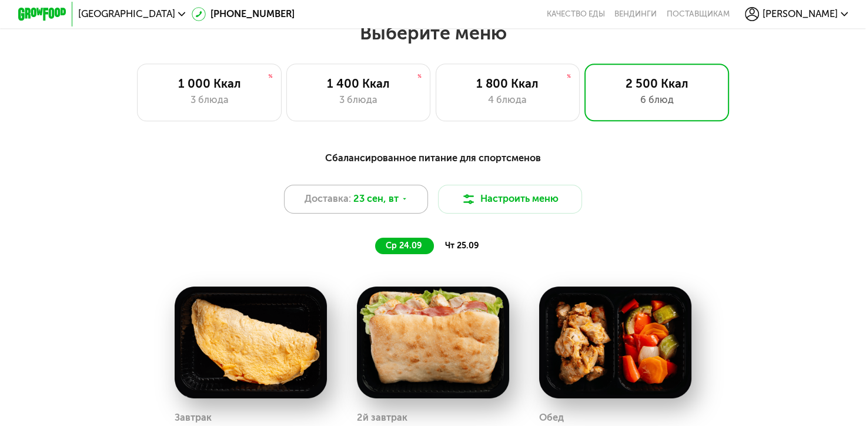
click at [393, 202] on span "23 сен, вт" at bounding box center [375, 199] width 45 height 15
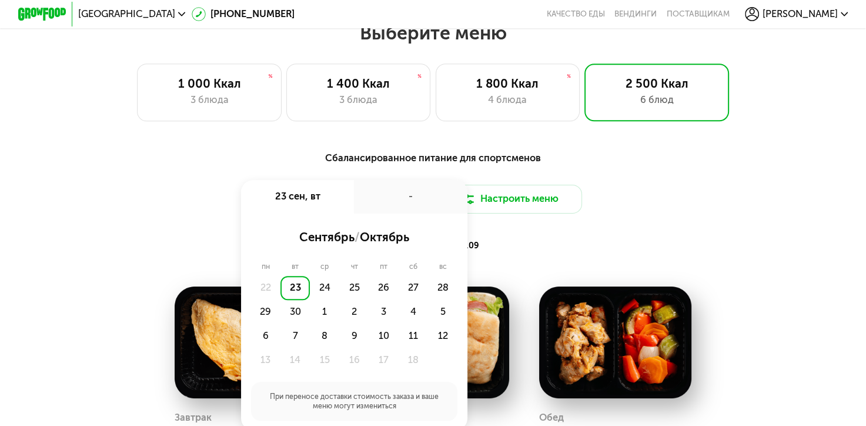
click at [291, 295] on div "23" at bounding box center [294, 288] width 29 height 24
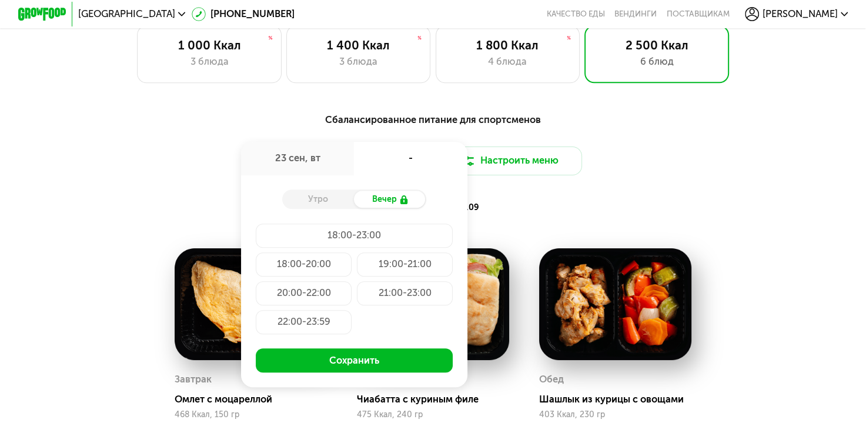
scroll to position [823, 0]
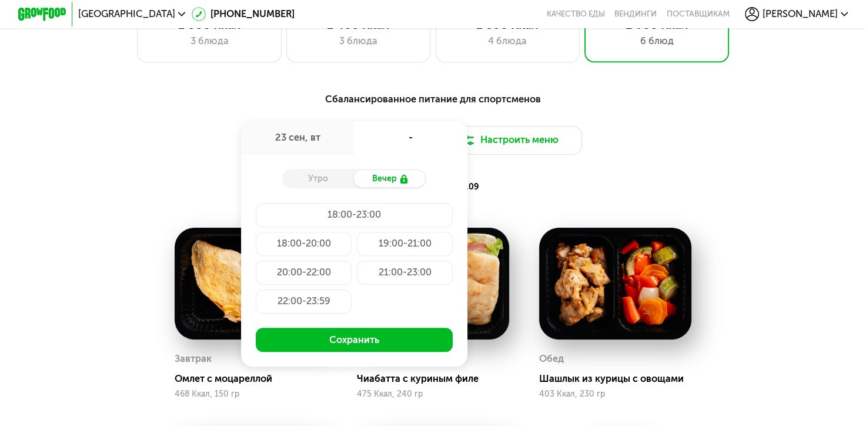
click at [394, 275] on div "21:00-23:00" at bounding box center [405, 272] width 96 height 24
click at [314, 181] on div "Утро" at bounding box center [318, 178] width 72 height 17
click at [585, 183] on div "Сбалансированное питание для спортсменов Доставка: 23 сен, вт 23 сен, вт 21:00-…" at bounding box center [433, 144] width 712 height 104
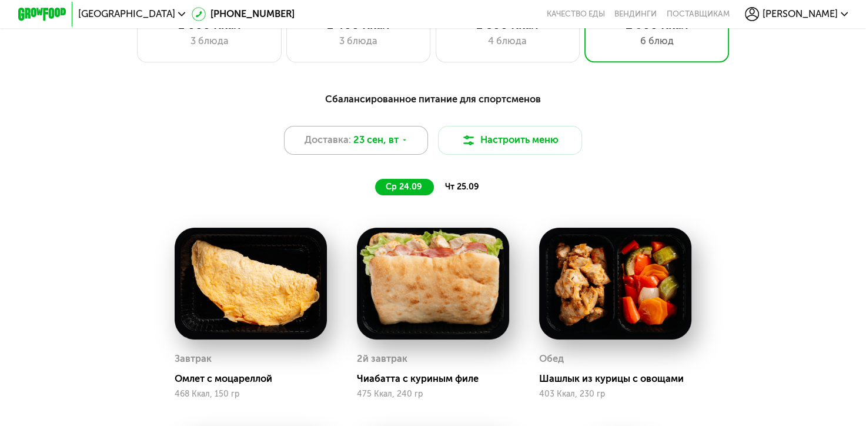
click at [411, 144] on div "Доставка: 23 сен, вт" at bounding box center [356, 140] width 145 height 29
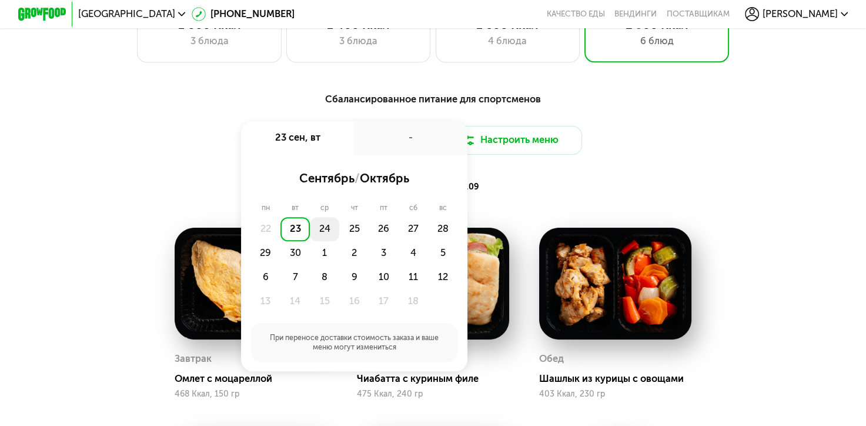
click at [322, 234] on div "24" at bounding box center [324, 229] width 29 height 24
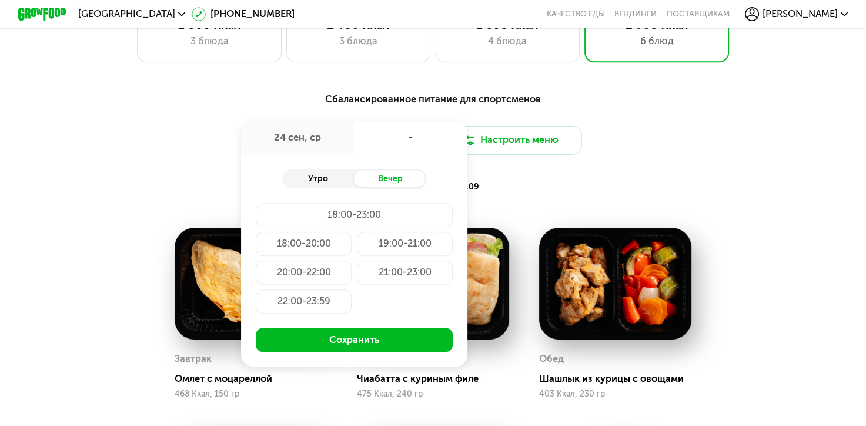
click at [317, 184] on div "Утро" at bounding box center [318, 178] width 72 height 17
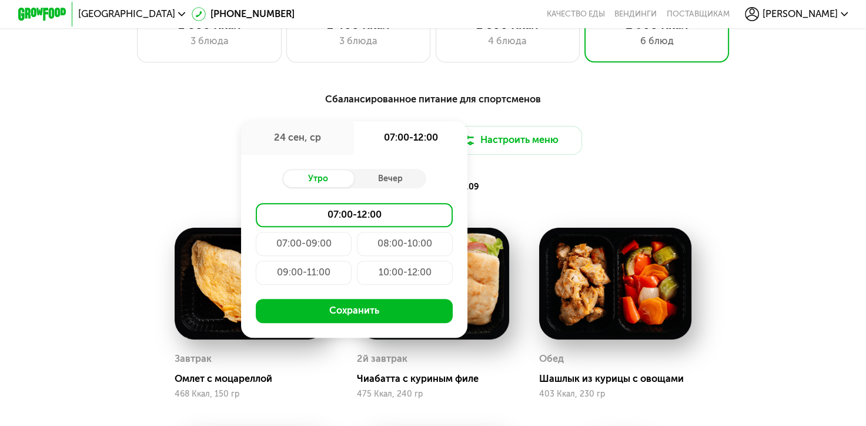
click at [556, 182] on div "Сбалансированное питание для спортсменов Доставка: 24 сен, ср 24 сен, ср 07:00-…" at bounding box center [433, 144] width 712 height 104
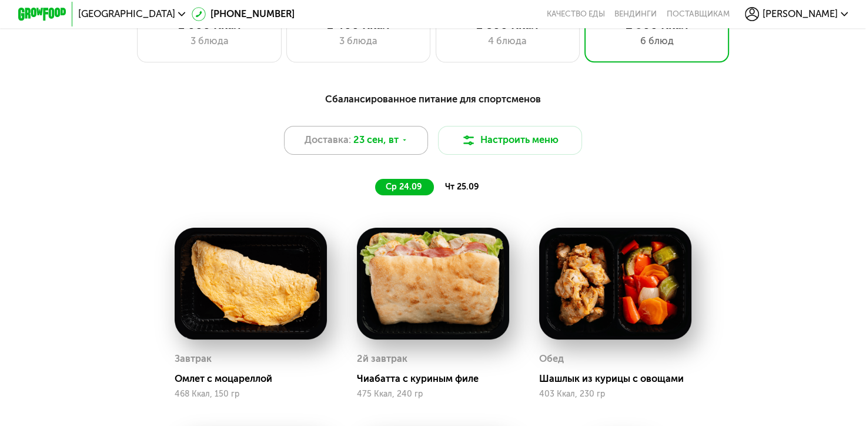
click at [414, 149] on div "Доставка: 23 сен, вт" at bounding box center [356, 140] width 145 height 29
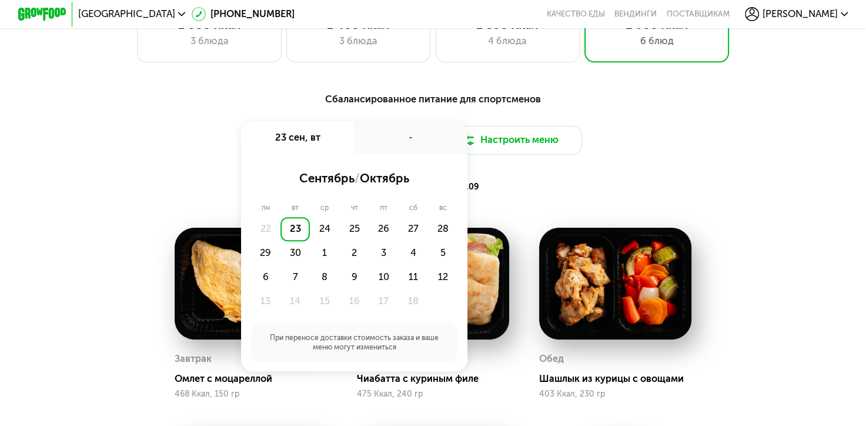
click at [299, 235] on div "23" at bounding box center [294, 229] width 29 height 24
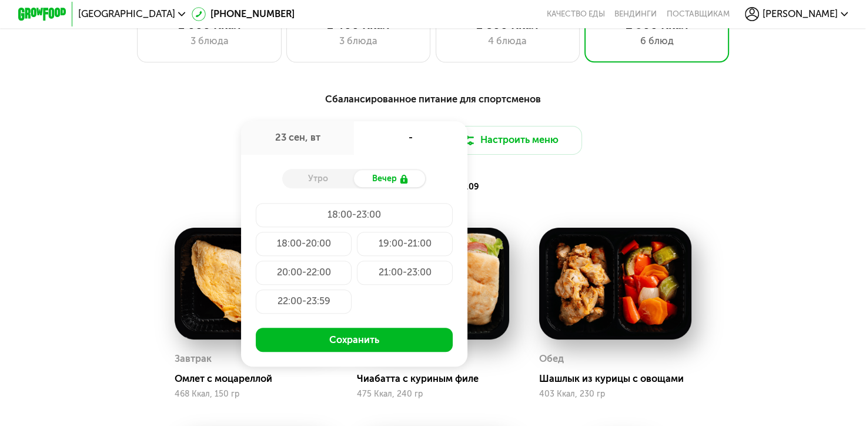
click at [420, 274] on div "21:00-23:00" at bounding box center [405, 272] width 96 height 24
click at [341, 345] on button "Сохранить" at bounding box center [354, 339] width 197 height 24
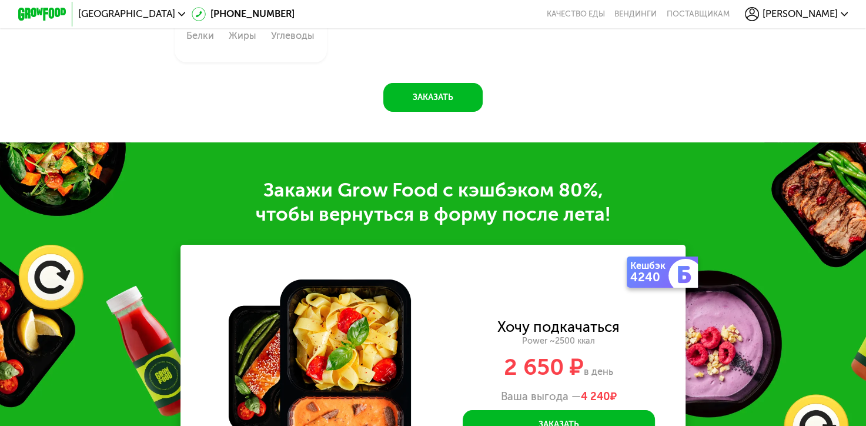
scroll to position [1528, 0]
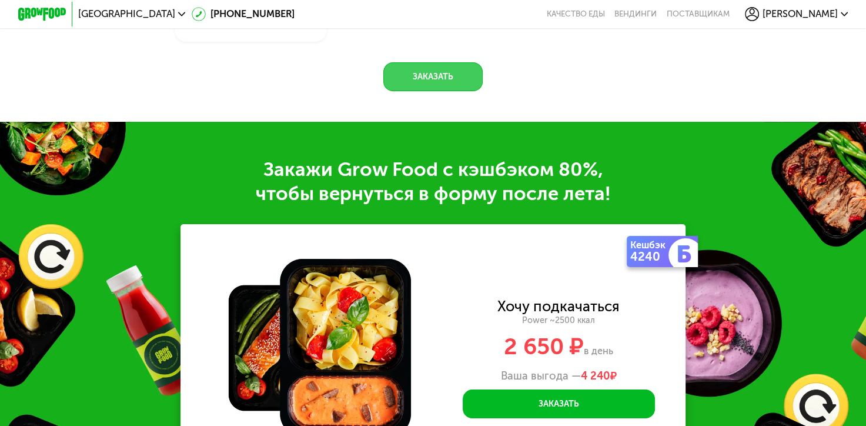
click at [437, 88] on button "Заказать" at bounding box center [432, 76] width 99 height 29
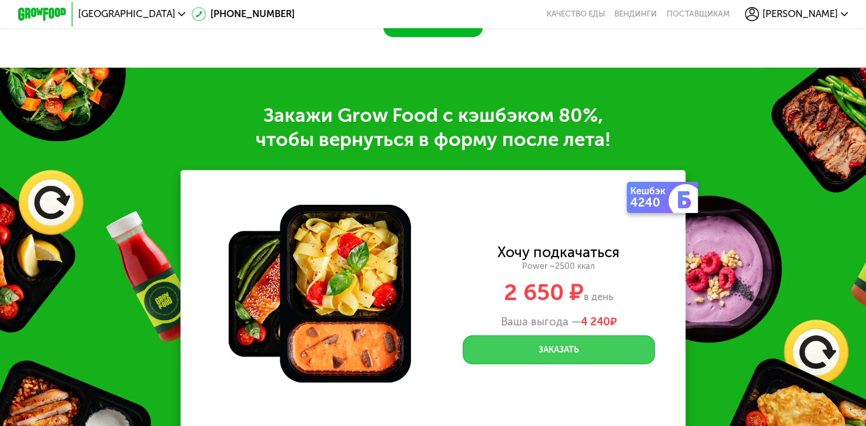
scroll to position [1603, 0]
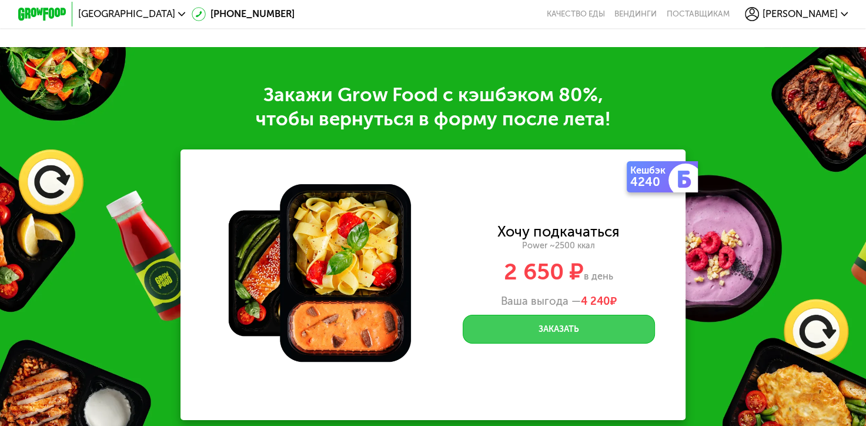
click at [555, 337] on button "Заказать" at bounding box center [559, 328] width 192 height 29
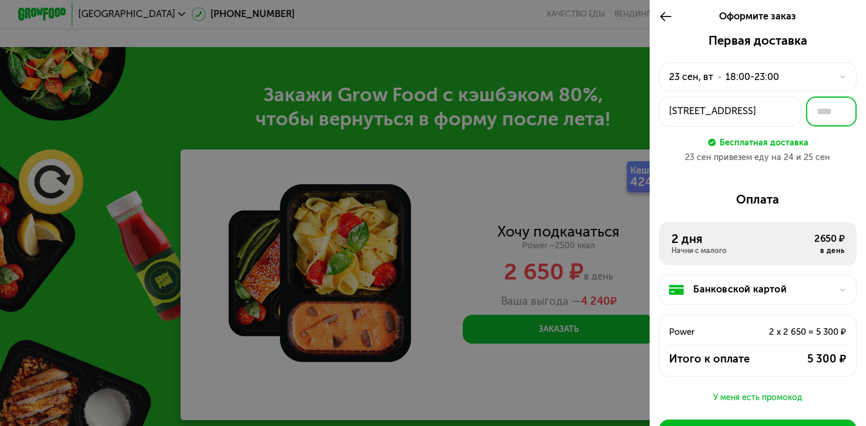
click at [816, 115] on input "text" at bounding box center [831, 111] width 51 height 30
type input "***"
click at [768, 116] on div "Дзержинский, г Люберцы, ул Лесная, 21" at bounding box center [730, 111] width 122 height 15
type input "***"
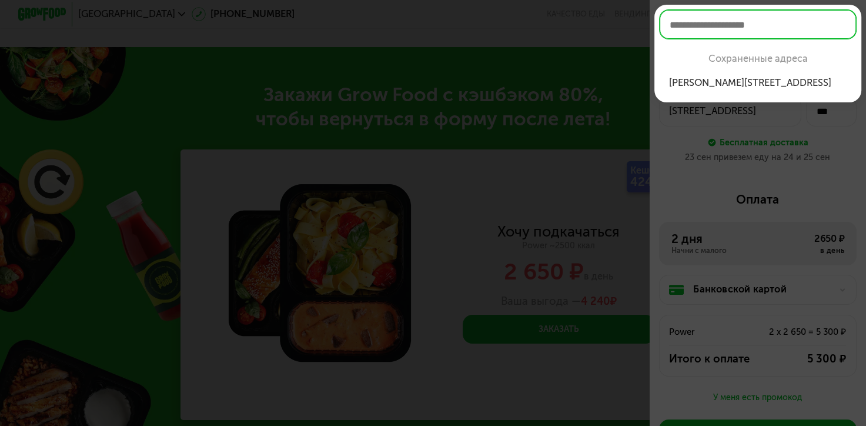
click at [838, 146] on div at bounding box center [433, 213] width 866 height 426
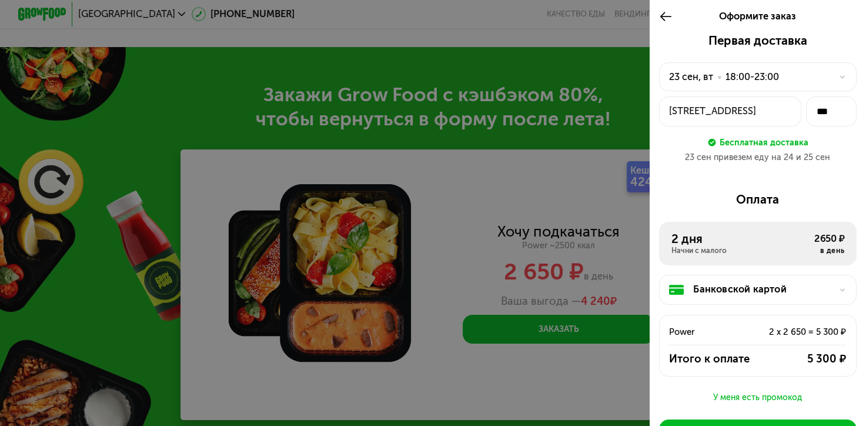
click at [744, 106] on div "Дзержинский, г Люберцы, ул Лесная, 21" at bounding box center [730, 111] width 122 height 15
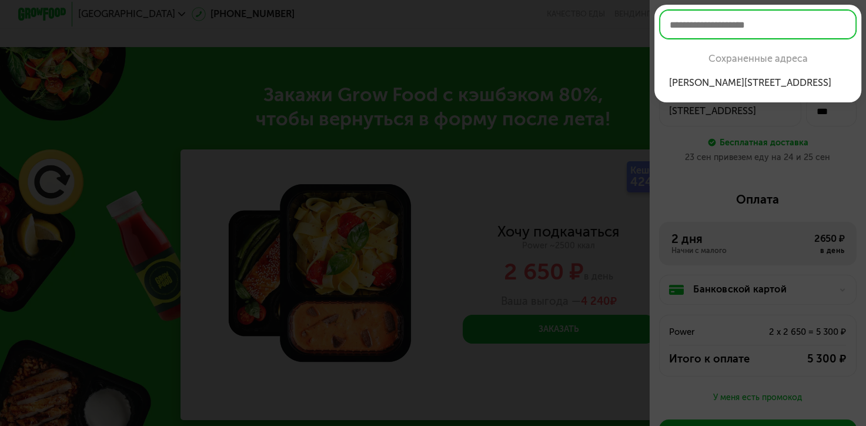
click at [749, 81] on div "Дзержинский, г ...ная, 21, кв 114" at bounding box center [757, 83] width 178 height 15
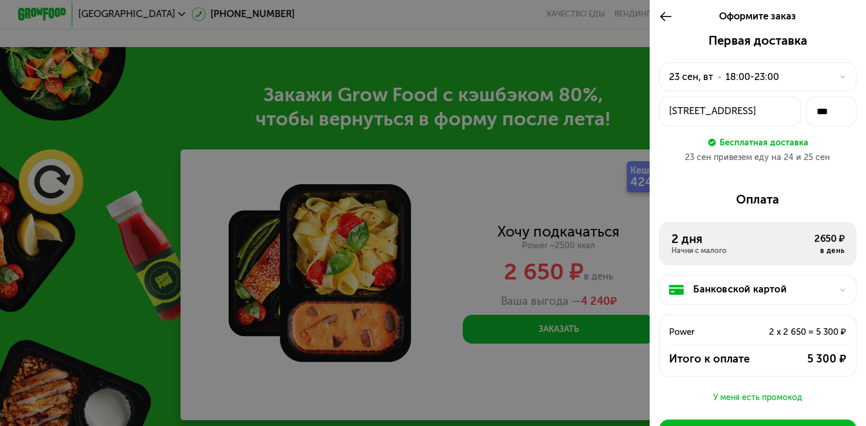
click at [747, 76] on div "18:00-23:00" at bounding box center [751, 77] width 53 height 15
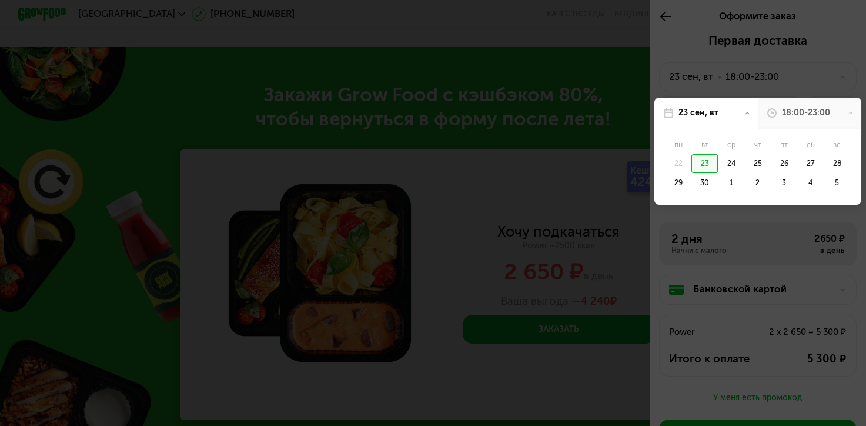
click at [705, 166] on div "23" at bounding box center [704, 163] width 26 height 19
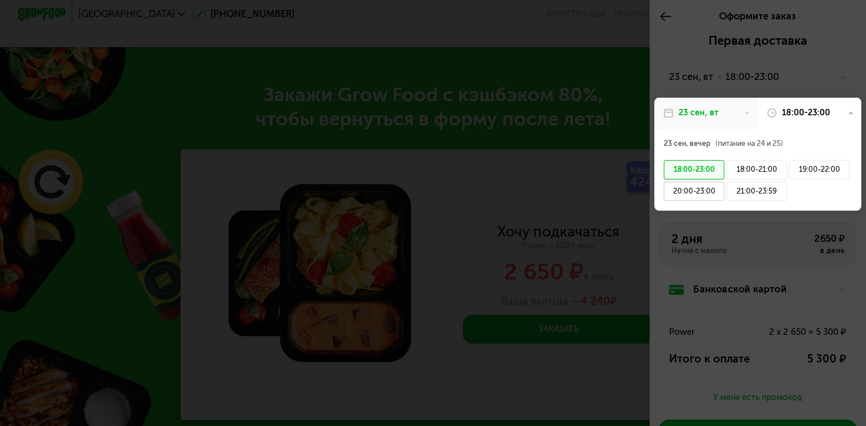
click at [696, 190] on div "20:00-23:00" at bounding box center [694, 191] width 61 height 19
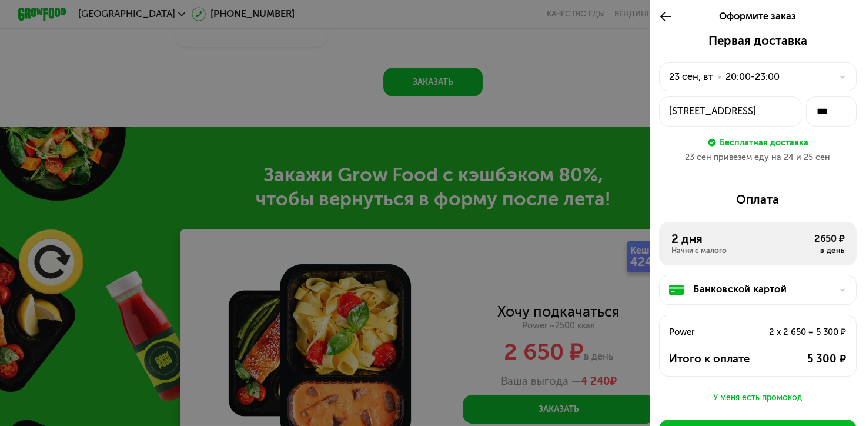
scroll to position [1368, 0]
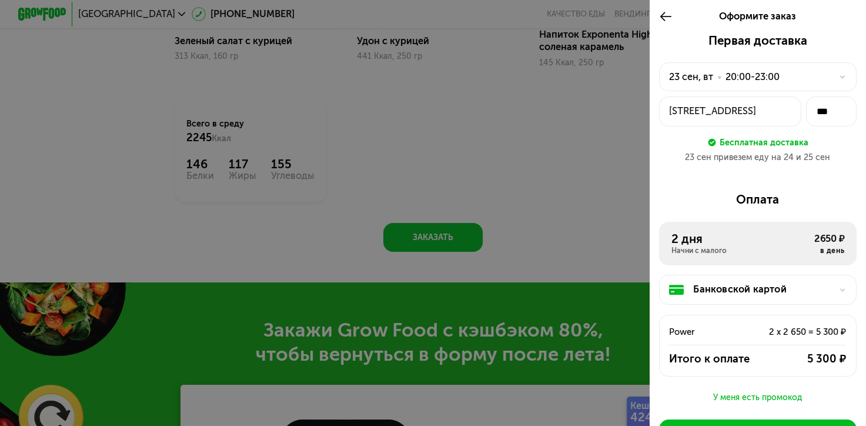
click at [663, 14] on icon at bounding box center [666, 16] width 14 height 15
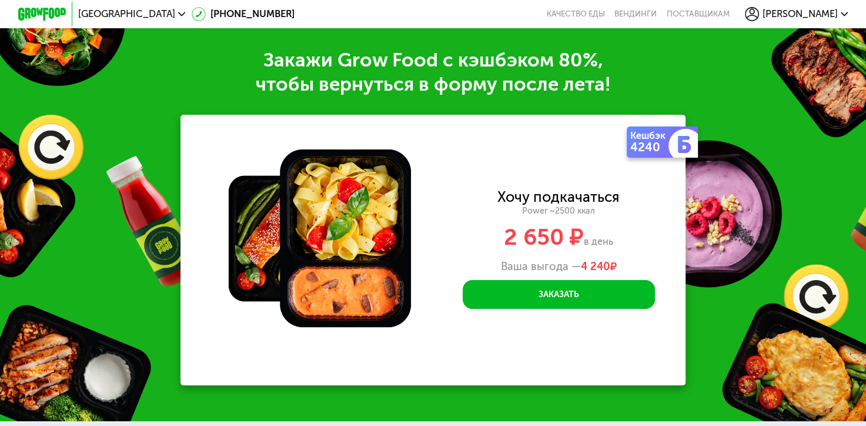
scroll to position [1662, 0]
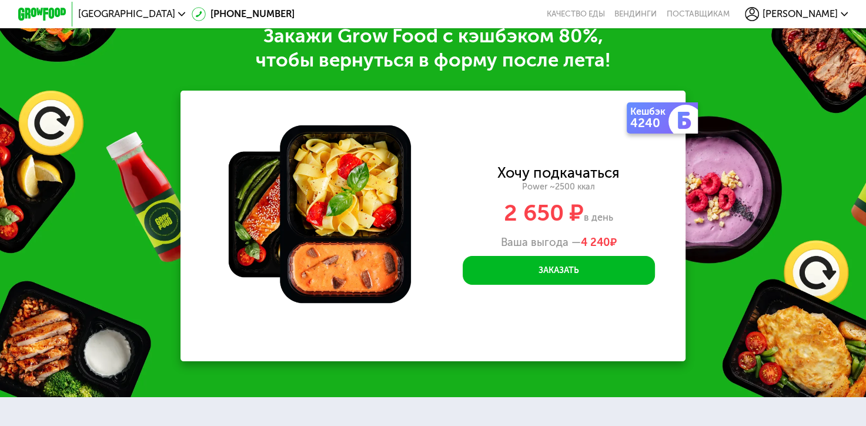
click at [838, 14] on span "[PERSON_NAME]" at bounding box center [799, 13] width 75 height 9
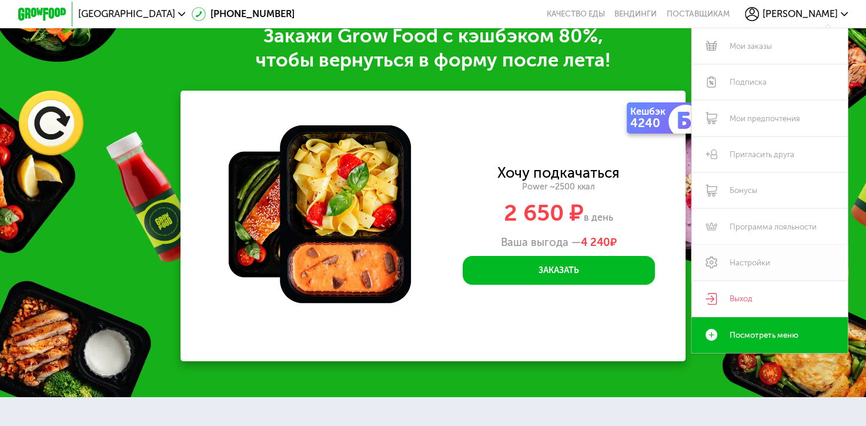
click at [750, 272] on link "Настройки" at bounding box center [769, 263] width 156 height 36
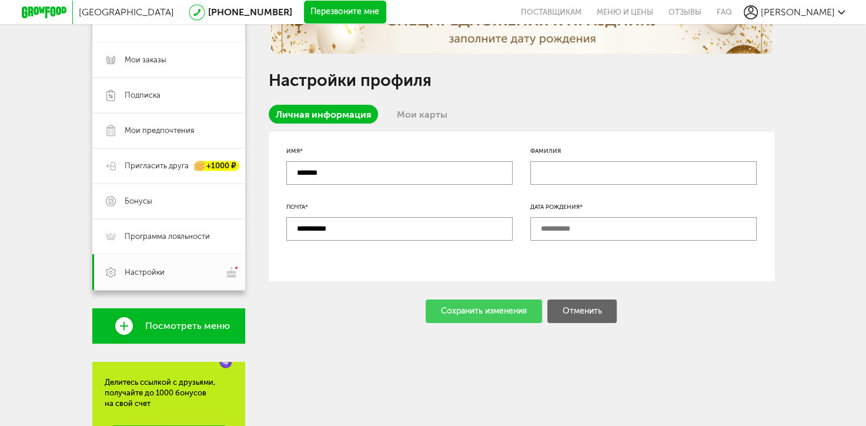
scroll to position [176, 0]
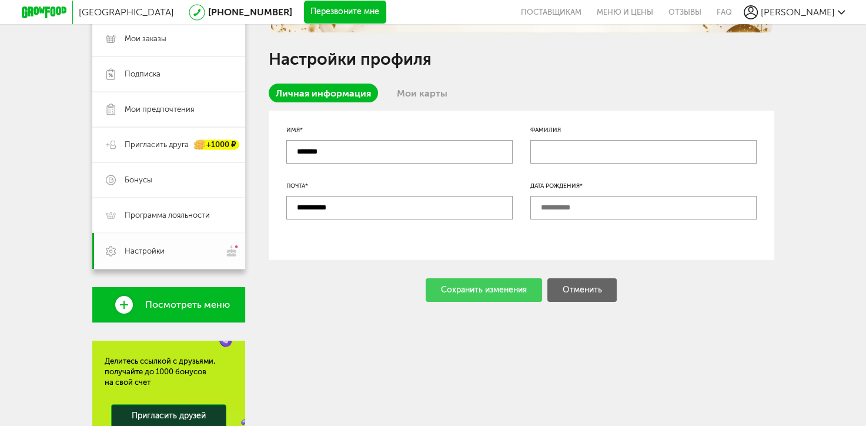
click at [179, 243] on link "Настройки" at bounding box center [168, 251] width 153 height 36
click at [144, 249] on span "Настройки" at bounding box center [145, 251] width 40 height 11
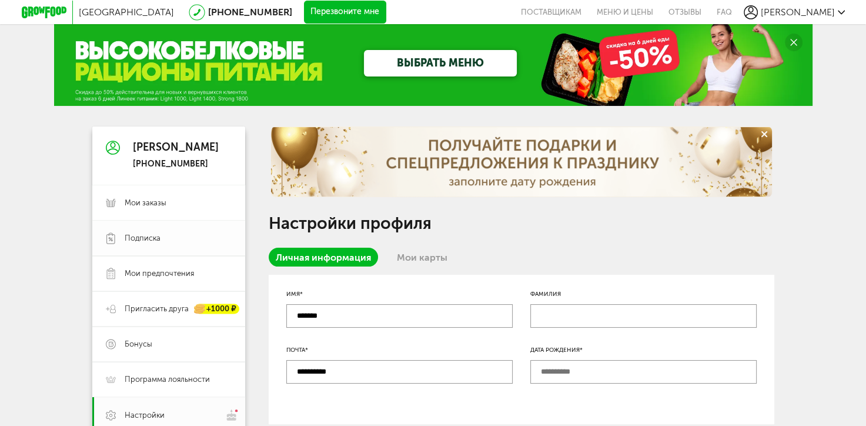
scroll to position [0, 0]
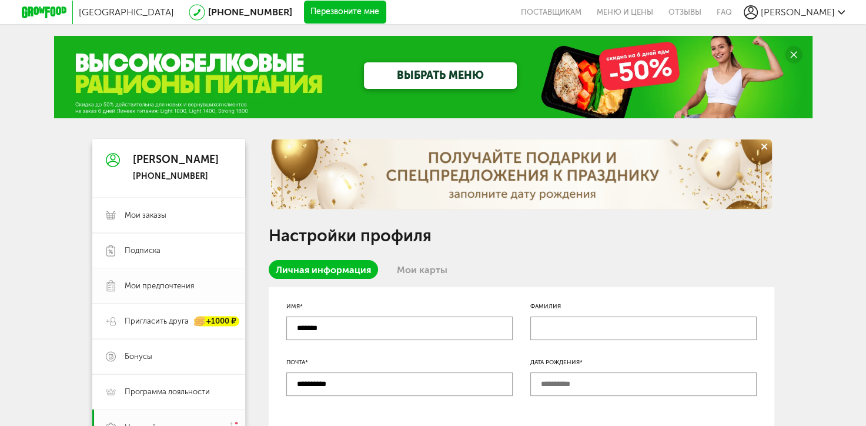
click at [178, 283] on span "Мои предпочтения" at bounding box center [159, 285] width 69 height 11
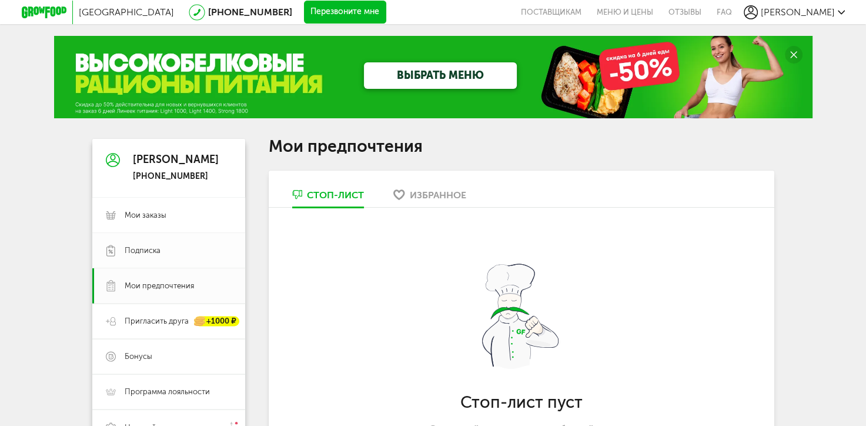
click at [152, 242] on link "Подписка" at bounding box center [168, 250] width 153 height 35
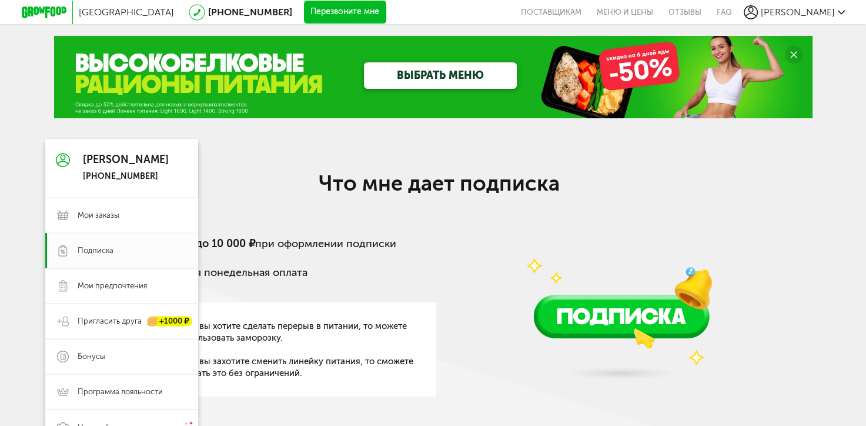
click at [119, 172] on div "[PHONE_NUMBER]" at bounding box center [126, 176] width 86 height 11
click at [72, 163] on div "[PERSON_NAME] [PHONE_NUMBER]" at bounding box center [121, 168] width 153 height 59
click at [87, 199] on link "Мои заказы" at bounding box center [121, 214] width 153 height 35
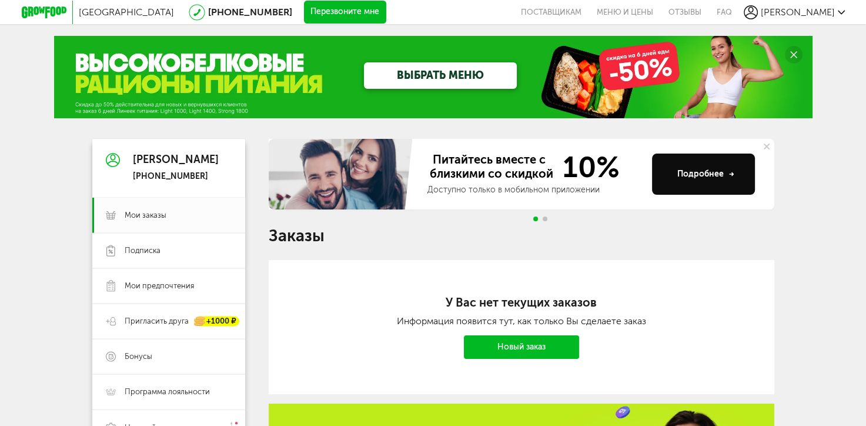
click at [830, 9] on span "[PERSON_NAME]" at bounding box center [798, 11] width 74 height 11
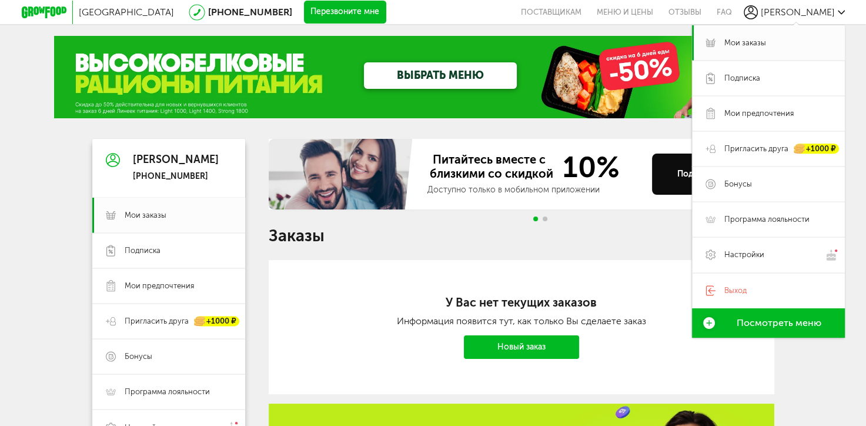
click at [805, 396] on div "Москва [PHONE_NUMBER] Перезвоните мне поставщикам Меню и цены Отзывы FAQ [PERSO…" at bounding box center [433, 355] width 866 height 710
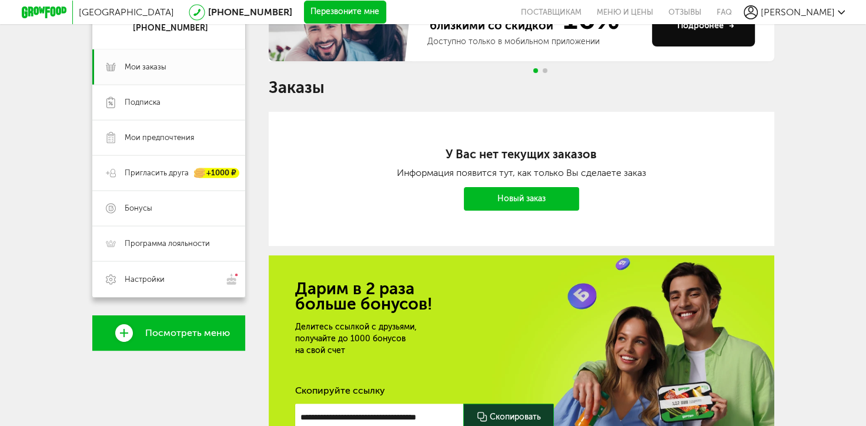
scroll to position [49, 0]
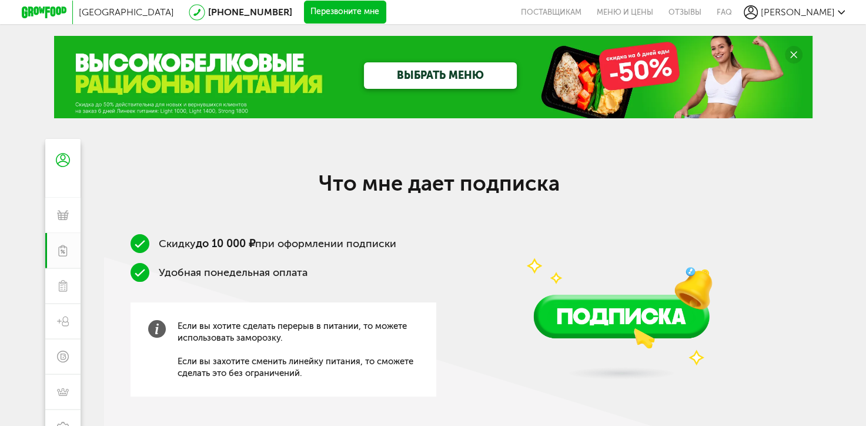
scroll to position [59, 0]
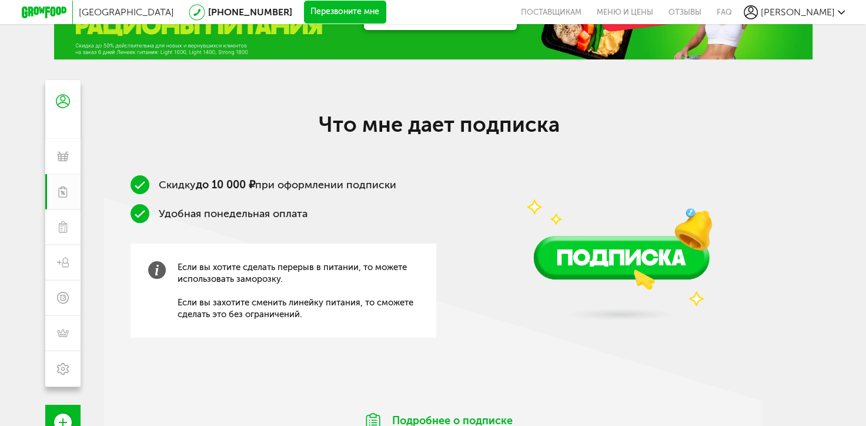
drag, startPoint x: 564, startPoint y: 329, endPoint x: 558, endPoint y: 329, distance: 5.9
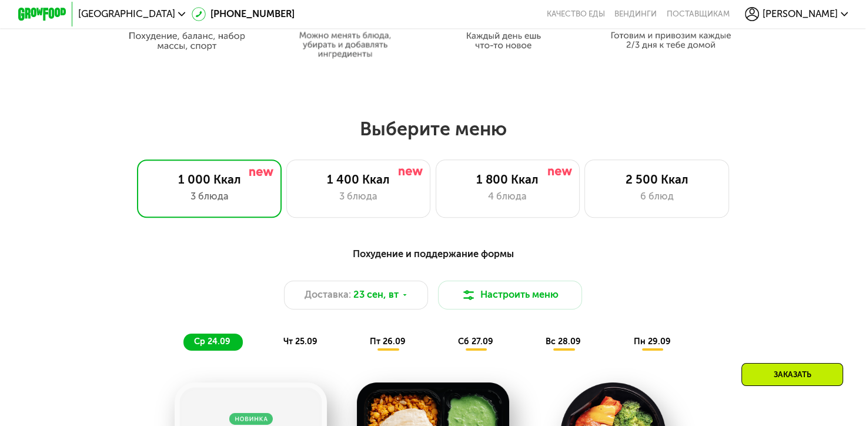
scroll to position [776, 0]
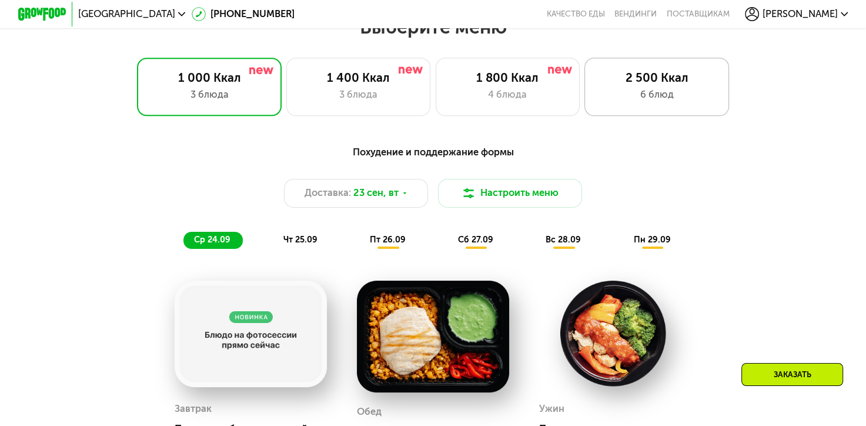
click at [648, 73] on div "2 500 Ккал 6 блюд" at bounding box center [656, 87] width 145 height 58
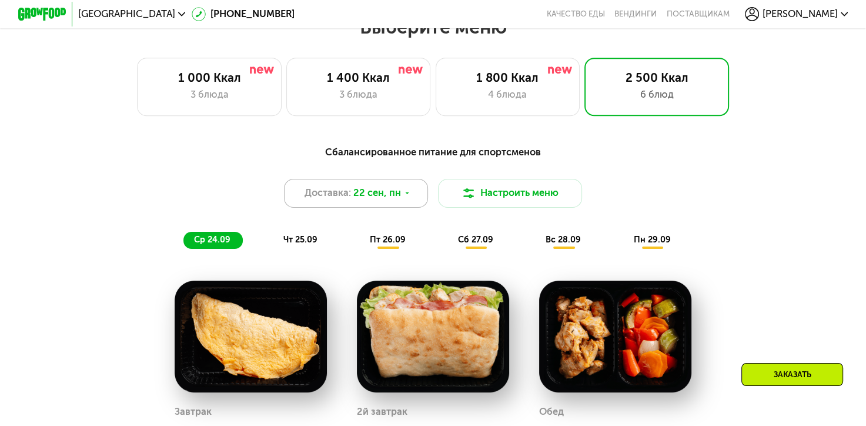
click at [404, 196] on icon at bounding box center [406, 192] width 7 height 7
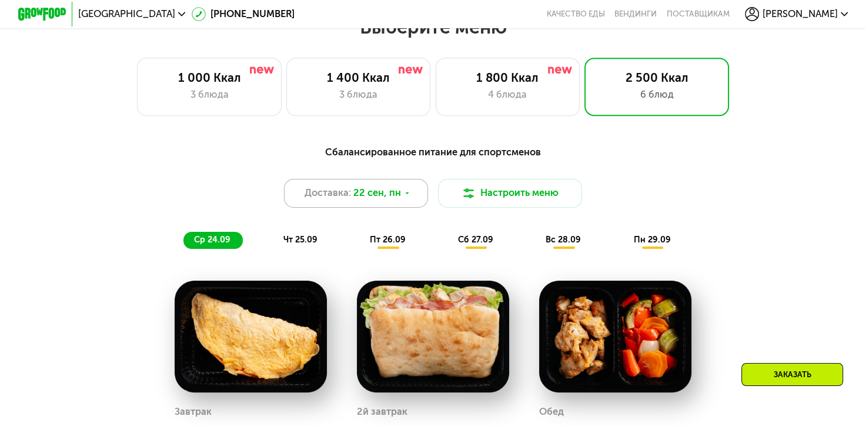
click at [403, 196] on icon at bounding box center [406, 192] width 7 height 7
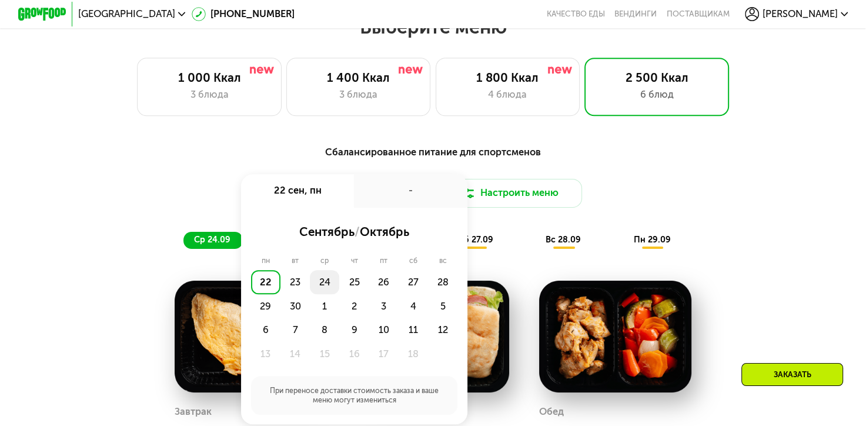
click at [335, 289] on div "24" at bounding box center [324, 282] width 29 height 24
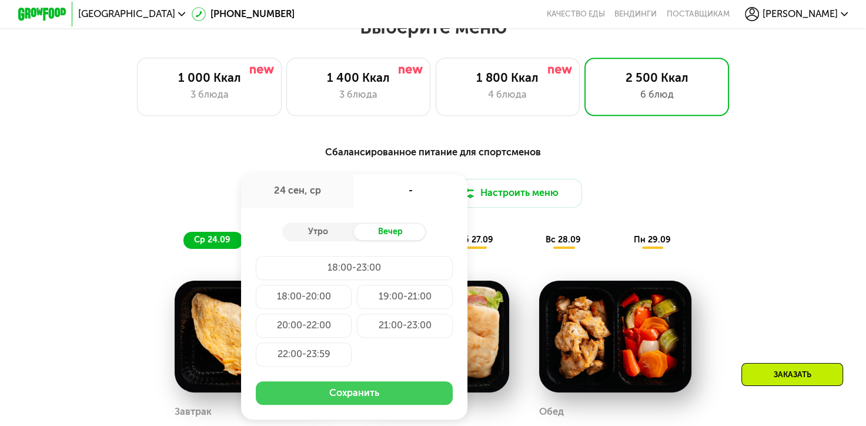
click at [356, 398] on button "Сохранить" at bounding box center [354, 393] width 197 height 24
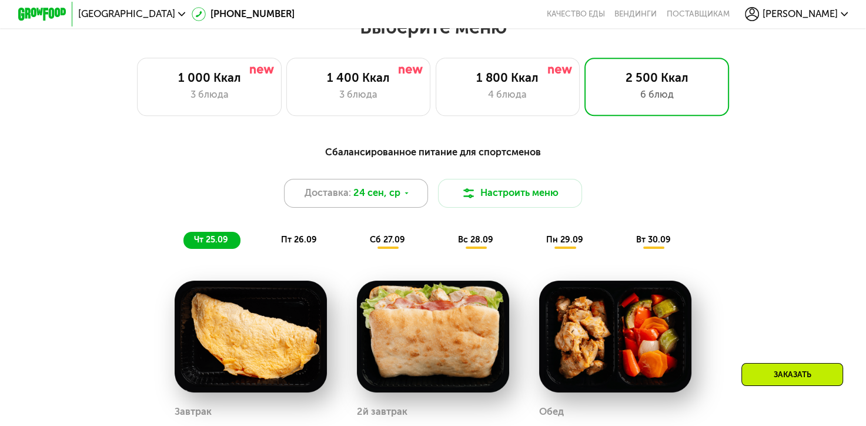
click at [410, 200] on div "Доставка: 24 сен, ср" at bounding box center [356, 193] width 145 height 29
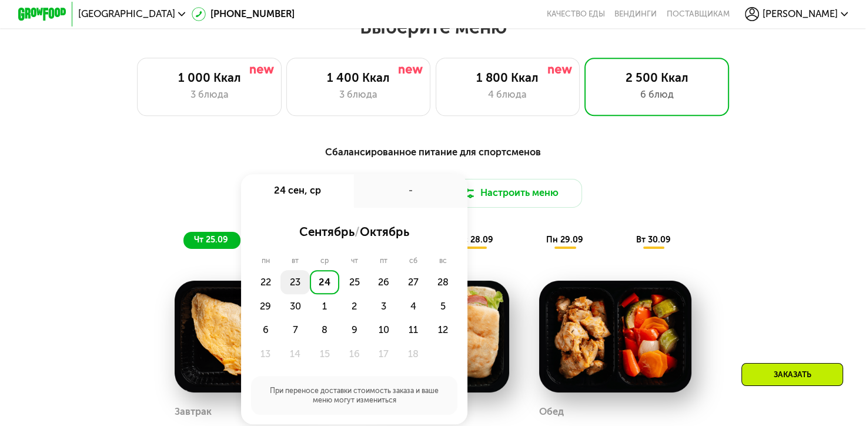
click at [294, 287] on div "23" at bounding box center [294, 282] width 29 height 24
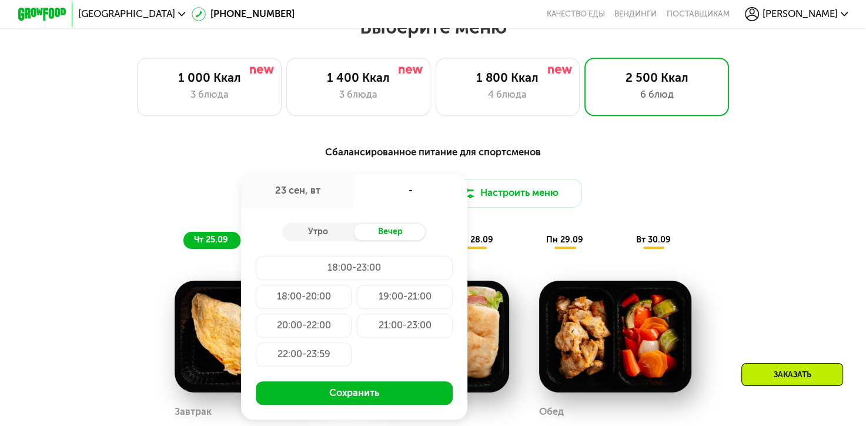
click at [387, 331] on div "21:00-23:00" at bounding box center [405, 325] width 96 height 24
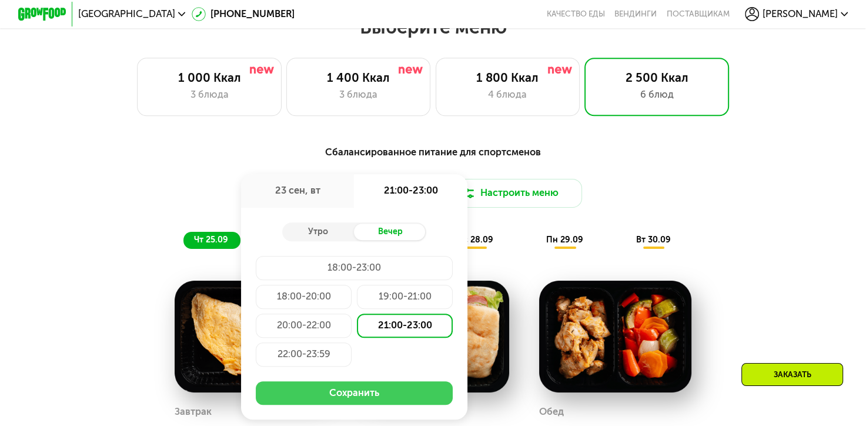
click at [361, 401] on button "Сохранить" at bounding box center [354, 393] width 197 height 24
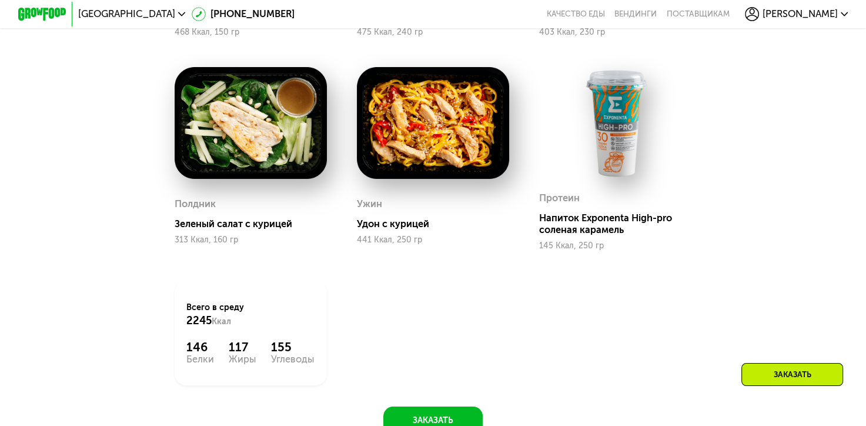
scroll to position [1305, 0]
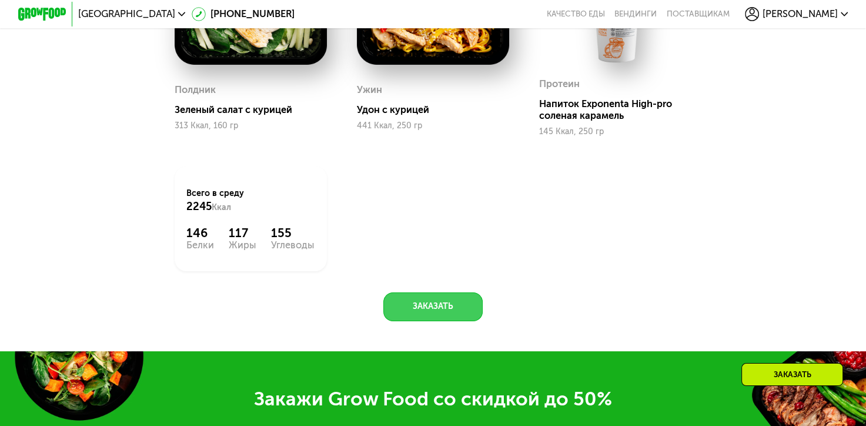
click at [434, 315] on button "Заказать" at bounding box center [432, 306] width 99 height 29
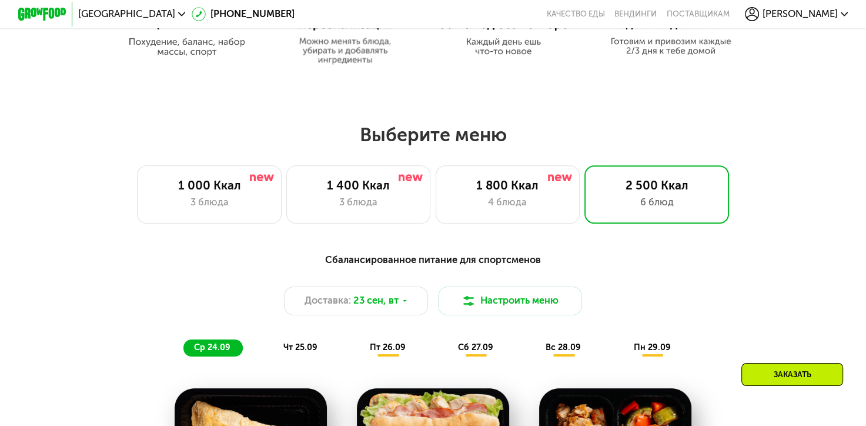
scroll to position [0, 0]
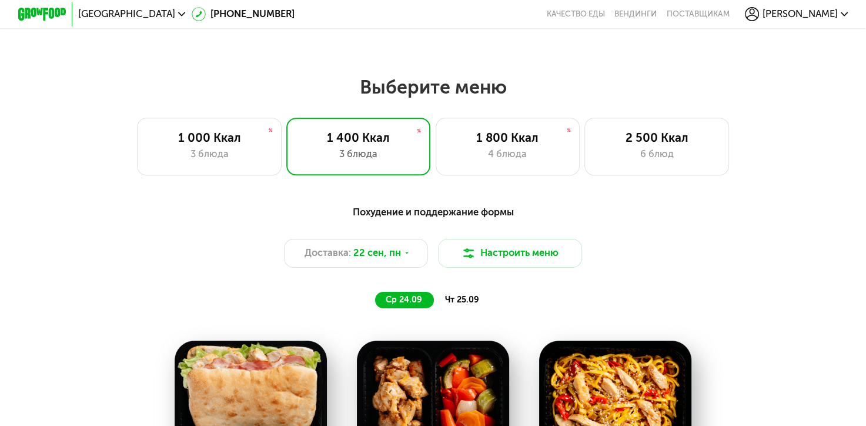
scroll to position [705, 0]
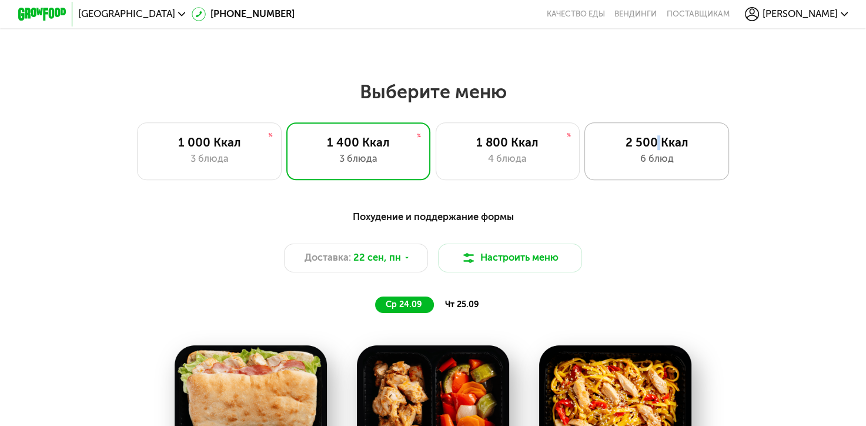
click at [659, 150] on div "2 500 Ккал" at bounding box center [656, 142] width 119 height 15
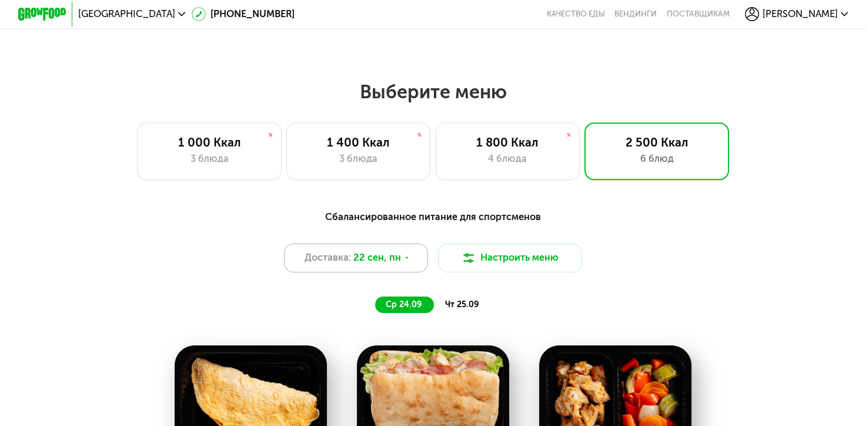
click at [397, 260] on span "22 сен, пн" at bounding box center [377, 257] width 48 height 15
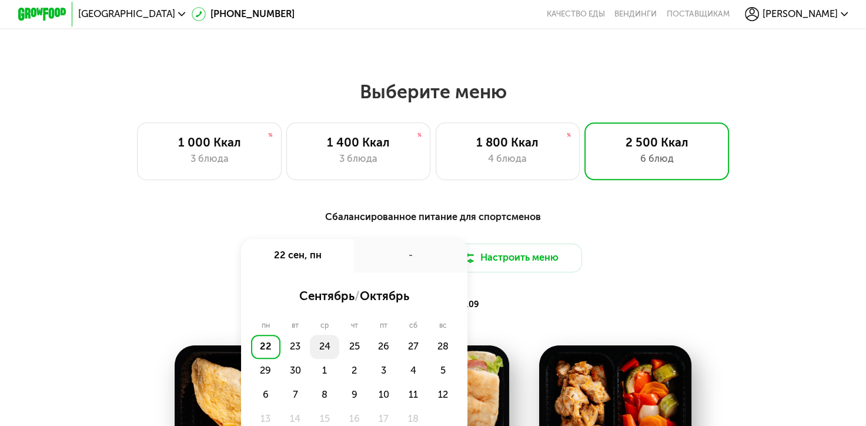
click at [323, 359] on div "24" at bounding box center [324, 346] width 29 height 24
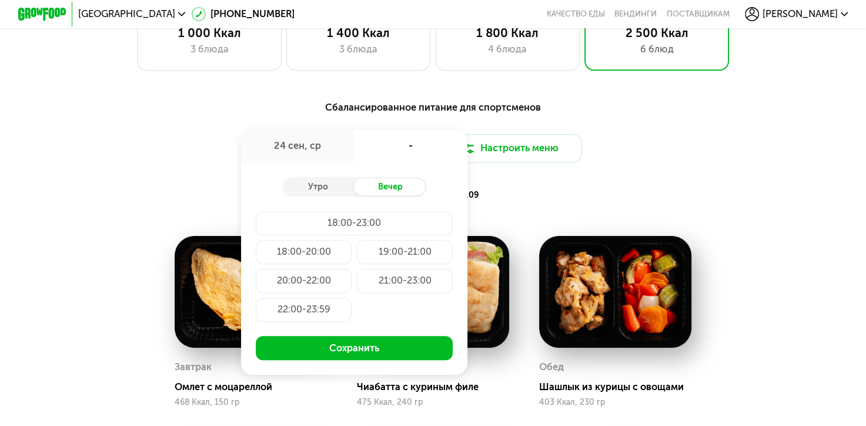
scroll to position [823, 0]
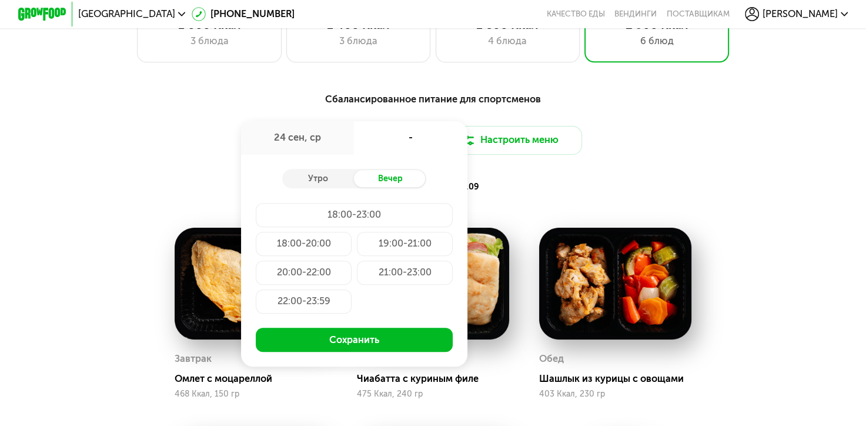
click at [396, 279] on div "21:00-23:00" at bounding box center [405, 272] width 96 height 24
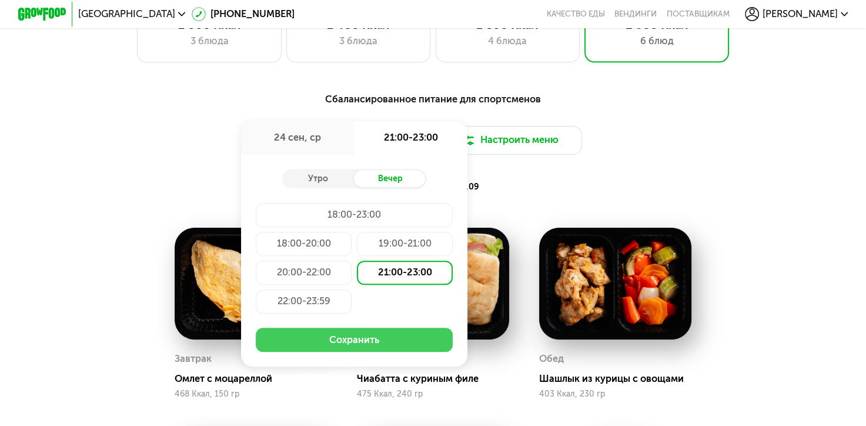
click at [375, 342] on button "Сохранить" at bounding box center [354, 339] width 197 height 24
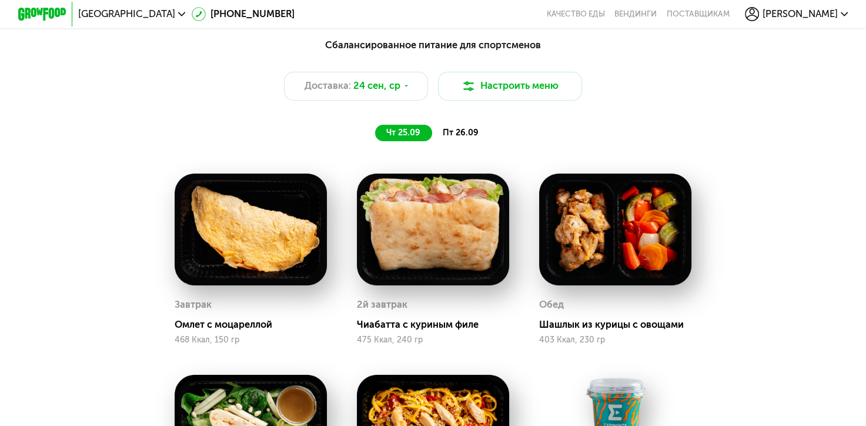
scroll to position [764, 0]
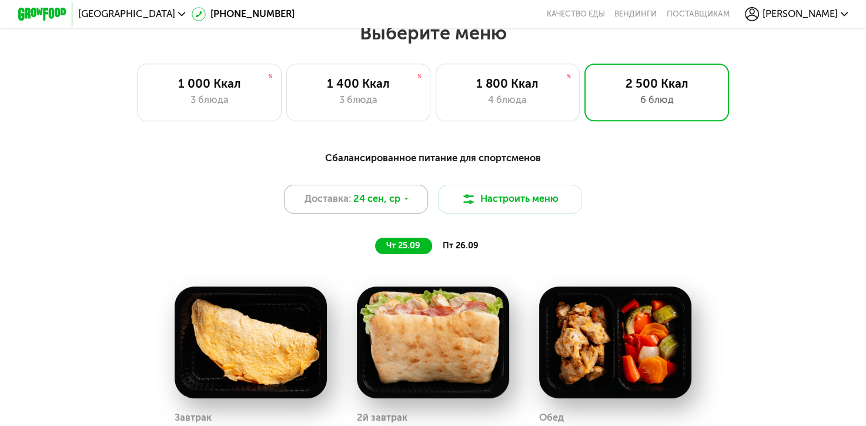
click at [414, 197] on div "Доставка: [DATE]" at bounding box center [356, 199] width 145 height 29
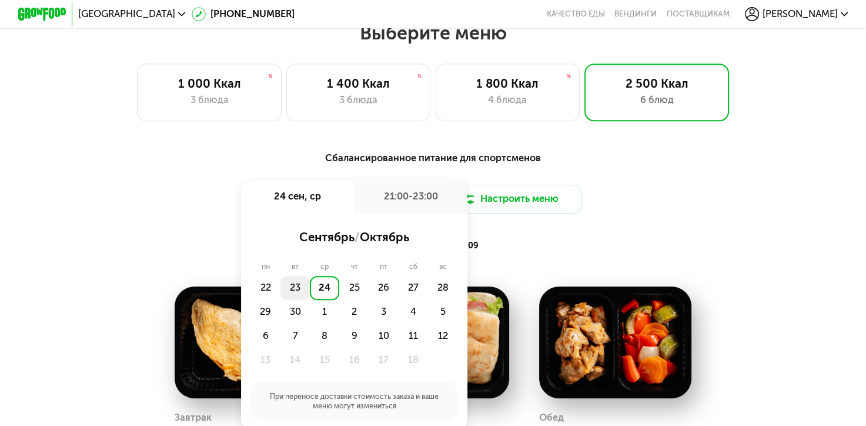
click at [296, 296] on div "23" at bounding box center [294, 288] width 29 height 24
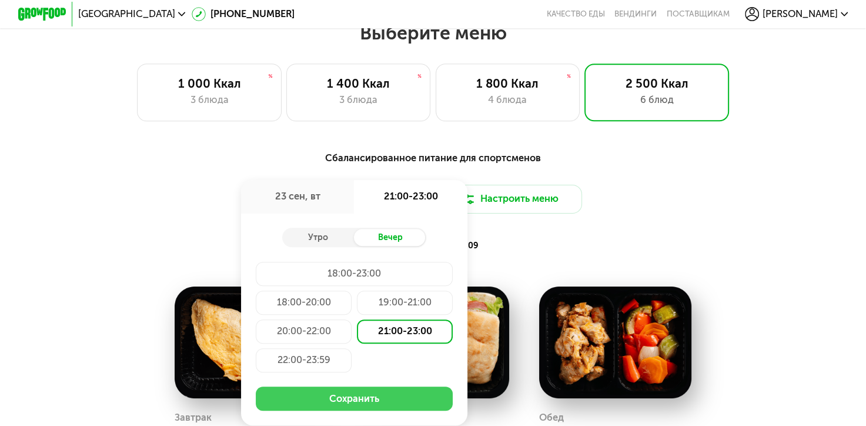
click at [355, 408] on button "Сохранить" at bounding box center [354, 398] width 197 height 24
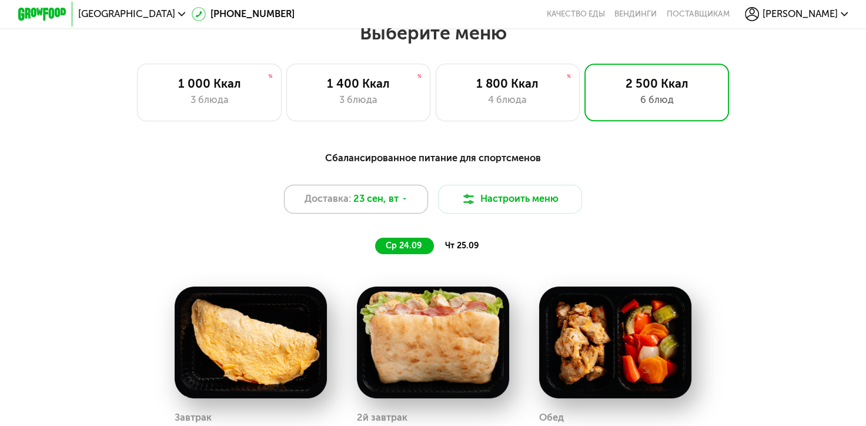
click at [411, 200] on div "Доставка: [DATE]" at bounding box center [356, 199] width 145 height 29
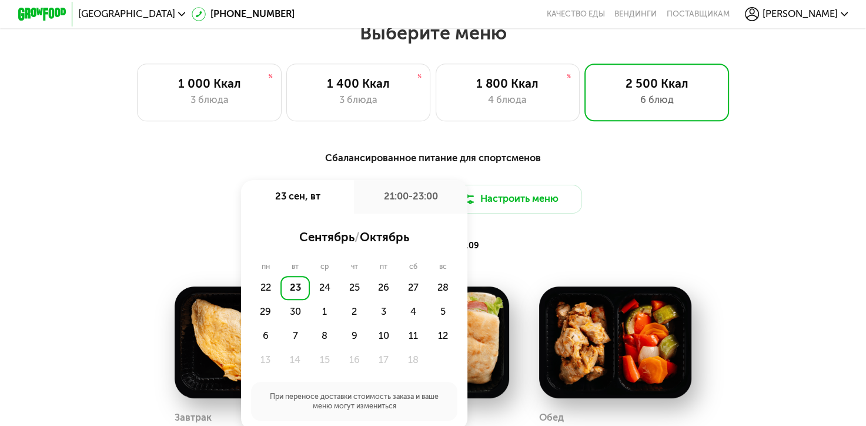
click at [775, 230] on div "Сбалансированное питание для спортсменов Доставка: [DATE] сен, вт 21:00-23:00 с…" at bounding box center [433, 202] width 712 height 104
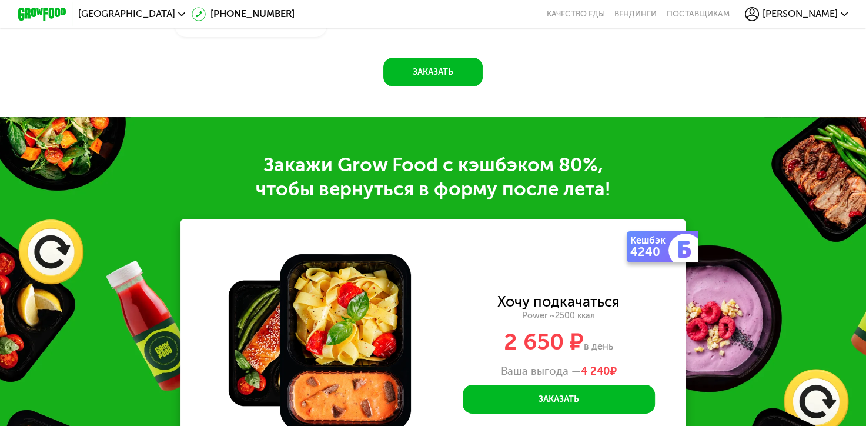
scroll to position [1469, 0]
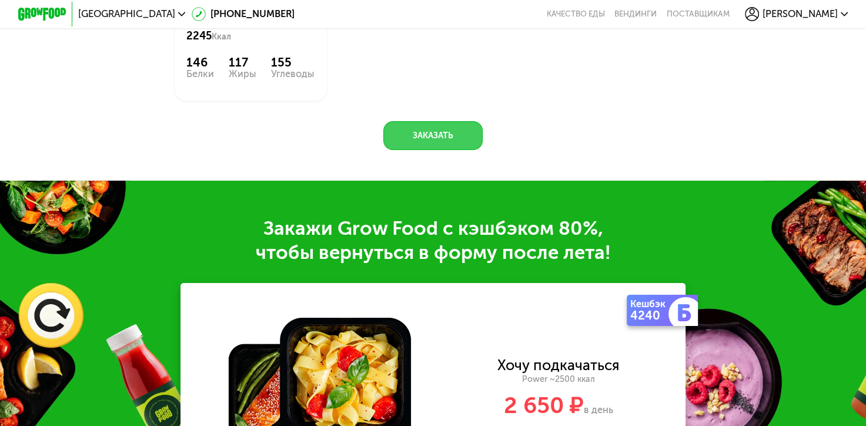
click at [437, 148] on button "Заказать" at bounding box center [432, 135] width 99 height 29
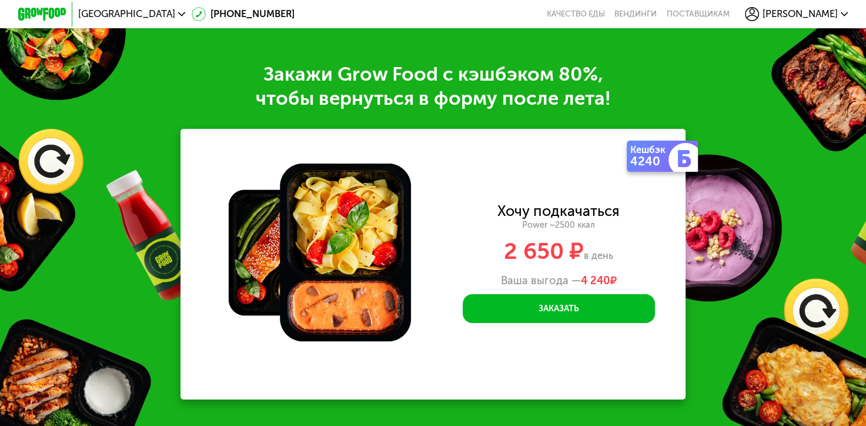
scroll to position [1662, 0]
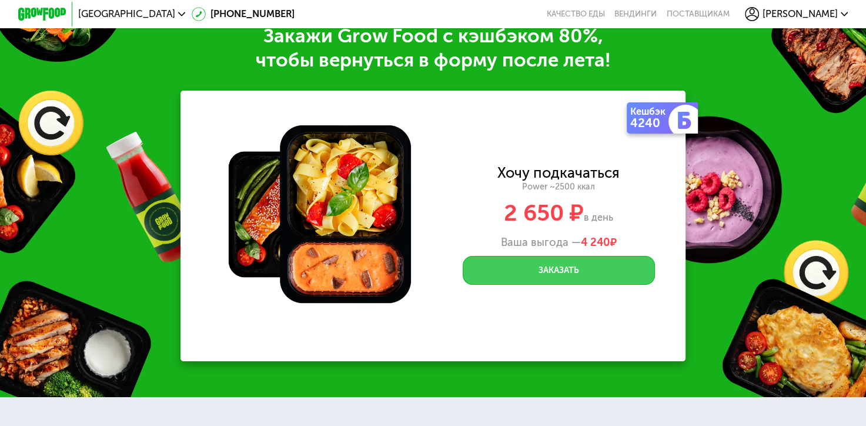
click at [590, 284] on button "Заказать" at bounding box center [559, 270] width 192 height 29
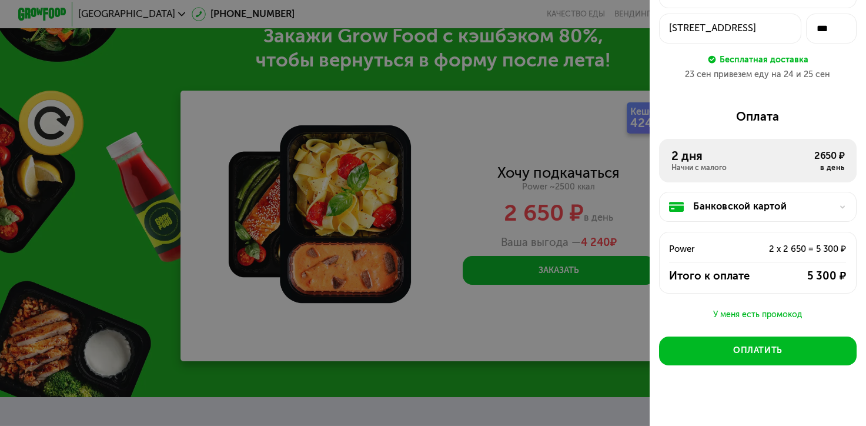
scroll to position [96, 0]
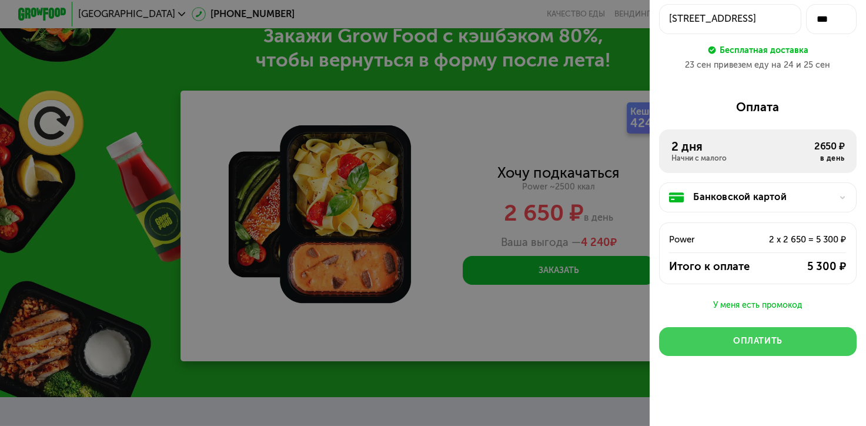
click at [722, 330] on button "Оплатить" at bounding box center [757, 341] width 197 height 29
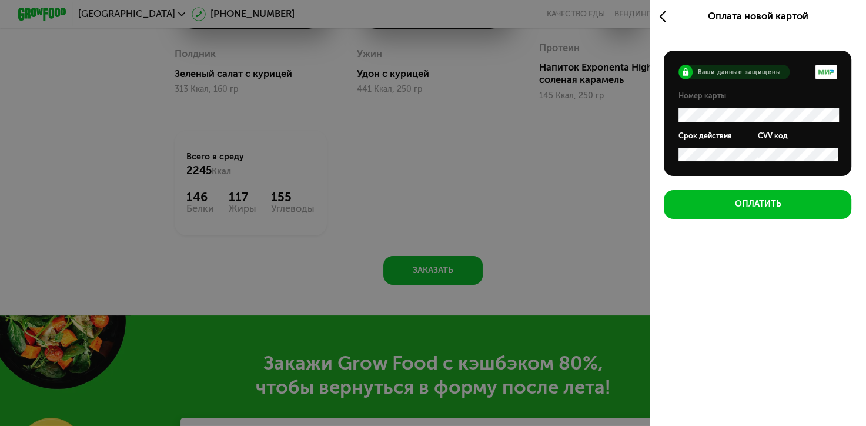
scroll to position [1309, 0]
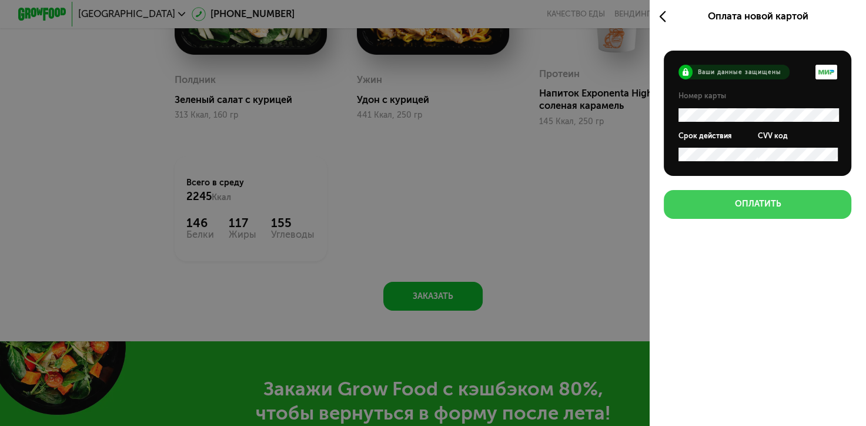
click at [734, 210] on div "Оплатить" at bounding box center [757, 204] width 46 height 12
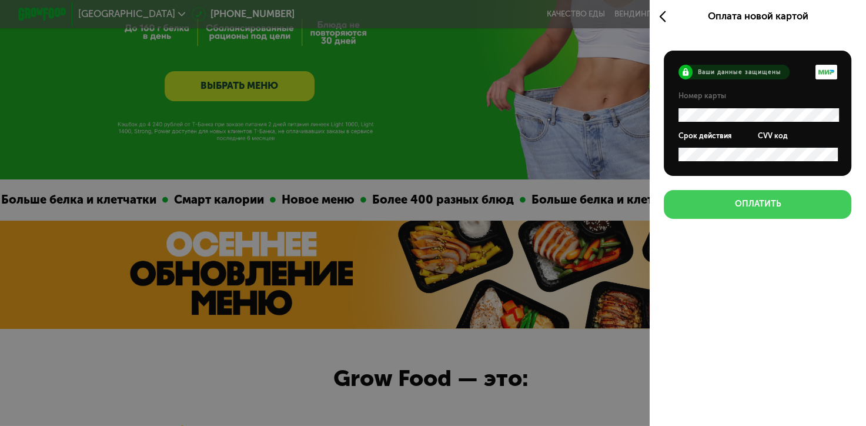
scroll to position [192, 0]
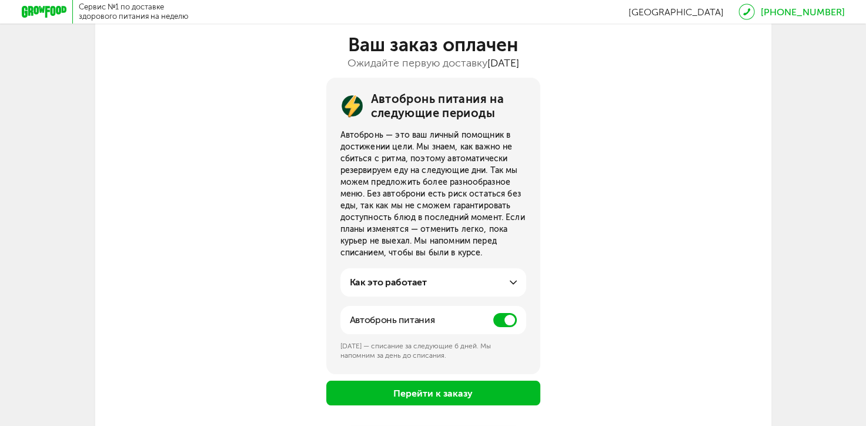
scroll to position [118, 0]
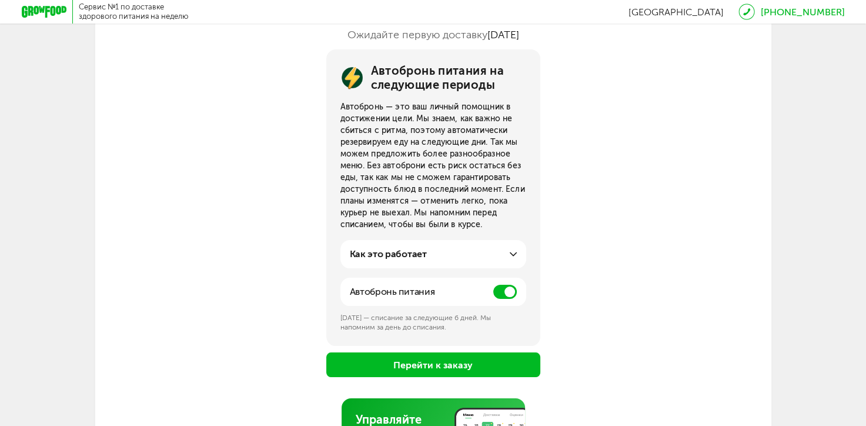
click at [494, 287] on span at bounding box center [505, 291] width 24 height 14
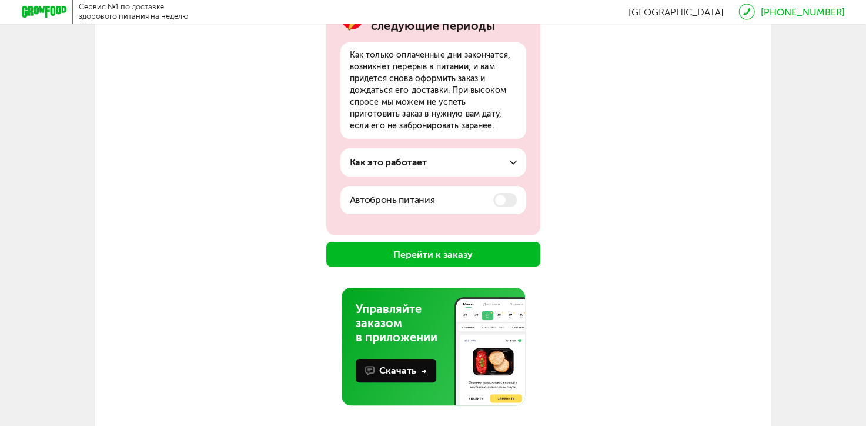
scroll to position [187, 0]
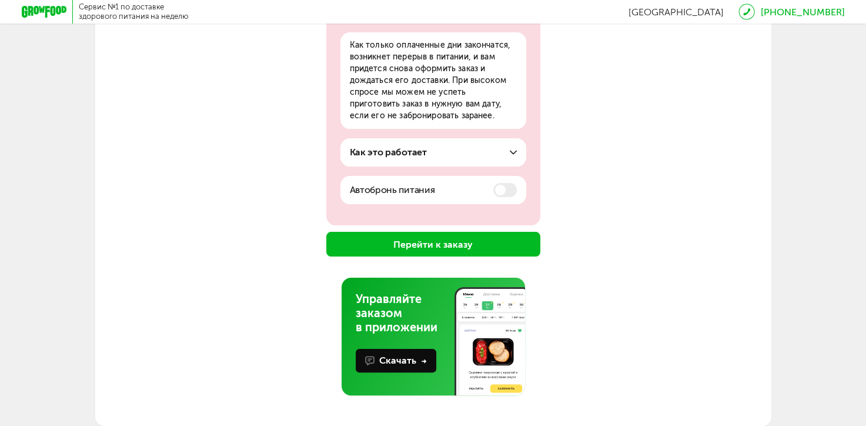
click at [431, 248] on button "Перейти к заказу" at bounding box center [433, 244] width 214 height 25
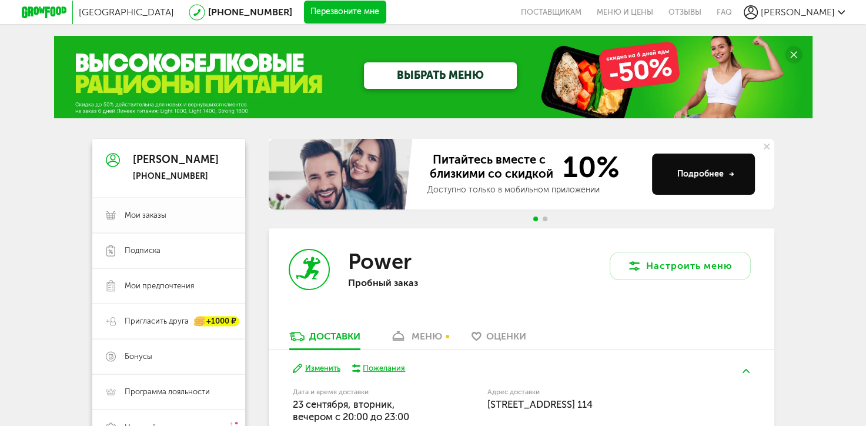
click at [138, 213] on span "Мои заказы" at bounding box center [146, 215] width 42 height 11
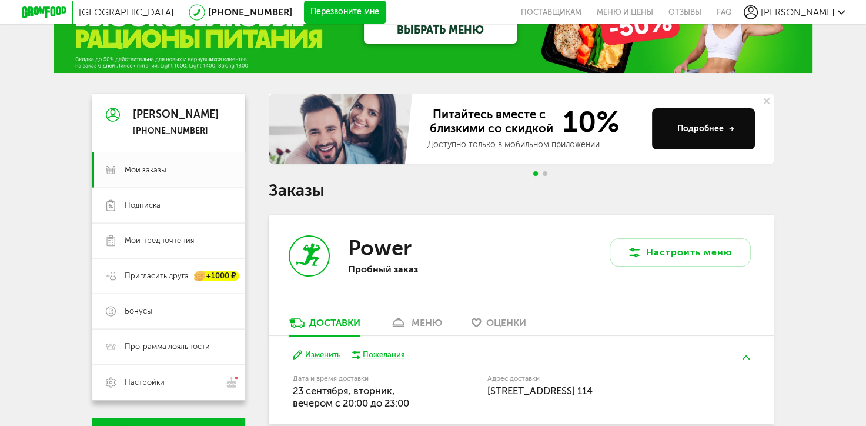
scroll to position [118, 0]
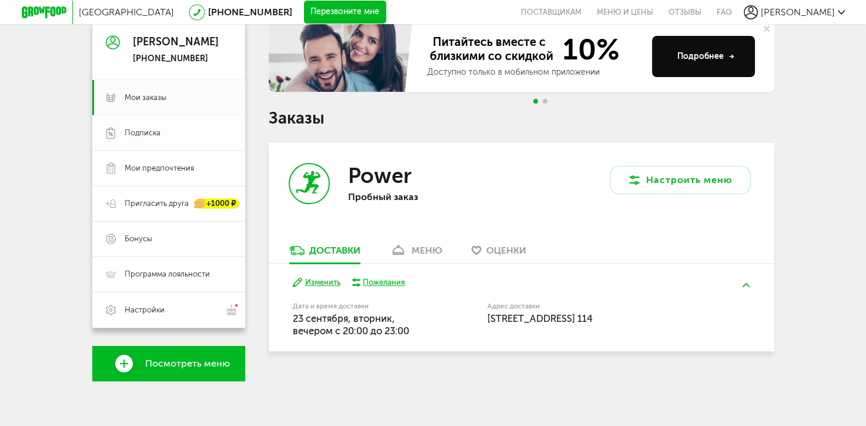
click at [135, 132] on span "Подписка" at bounding box center [143, 133] width 36 height 11
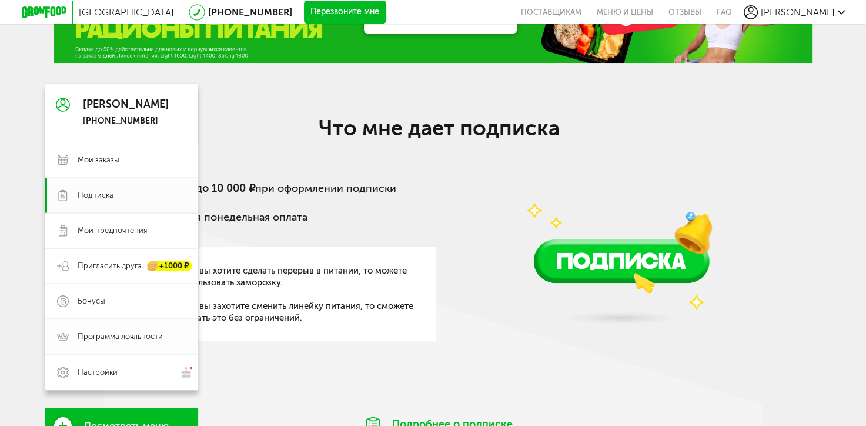
scroll to position [59, 0]
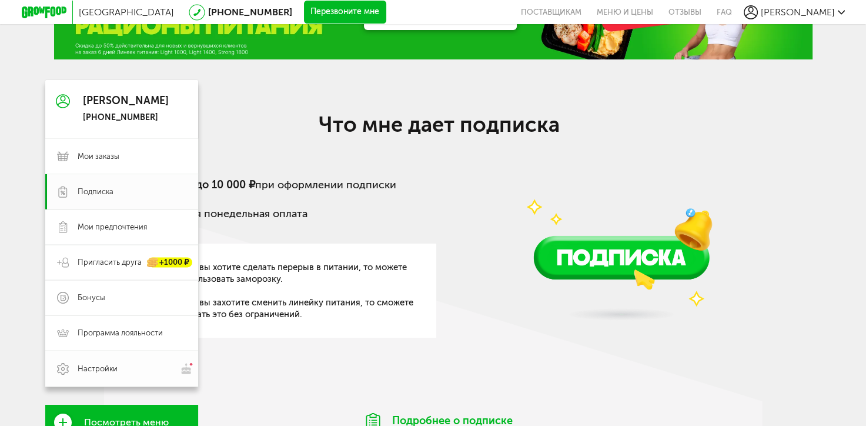
click at [96, 363] on span "Настройки" at bounding box center [98, 368] width 40 height 11
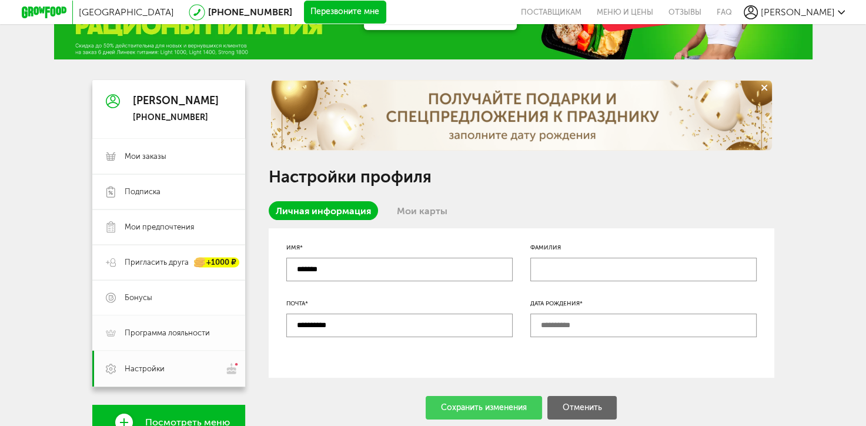
click at [141, 331] on span "Программа лояльности" at bounding box center [167, 332] width 85 height 11
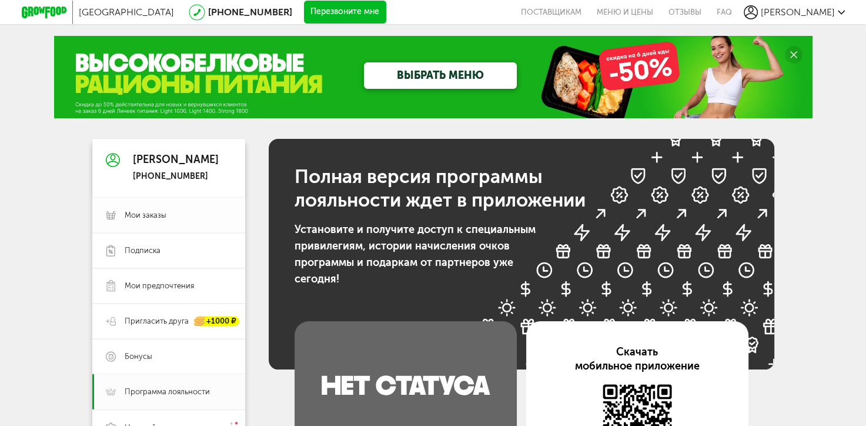
click at [152, 210] on span "Мои заказы" at bounding box center [146, 215] width 42 height 11
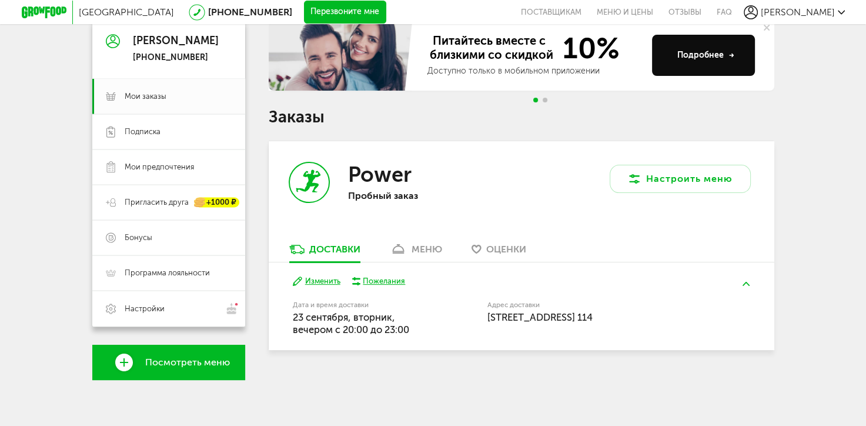
scroll to position [120, 0]
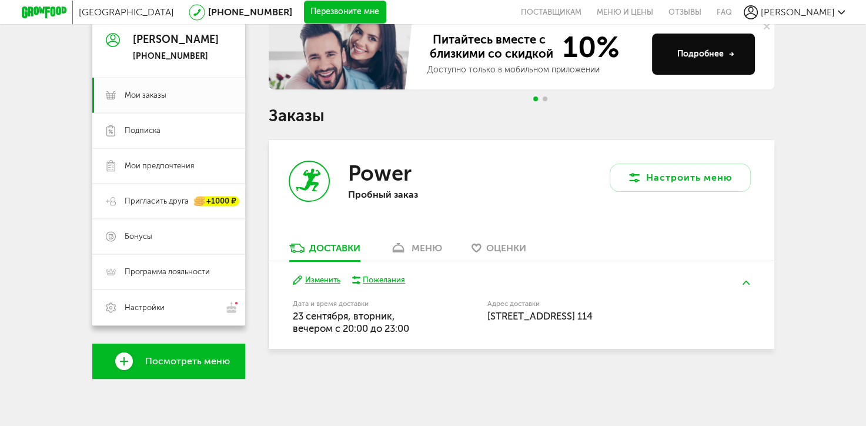
click at [312, 284] on button "Изменить" at bounding box center [317, 279] width 48 height 11
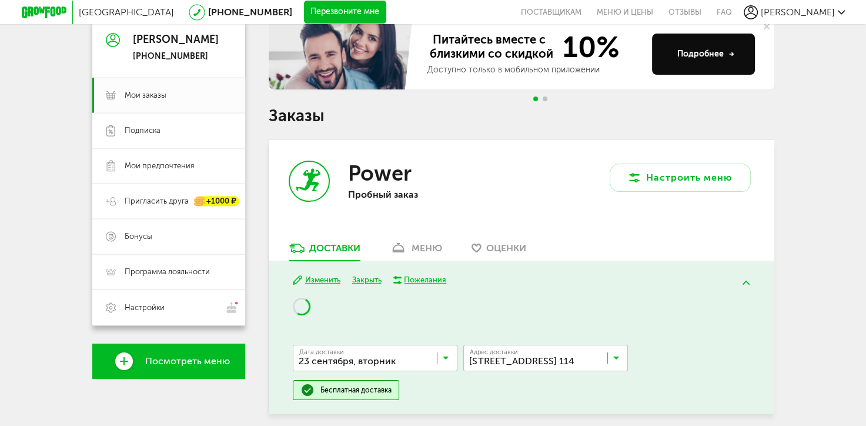
scroll to position [167, 0]
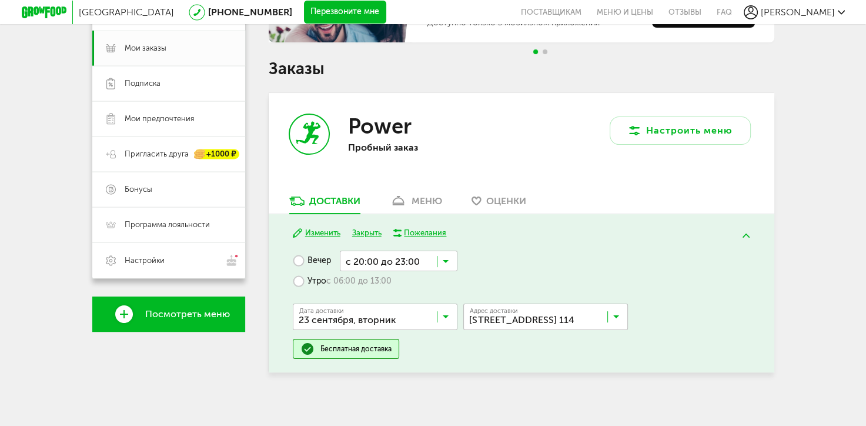
click at [447, 319] on icon at bounding box center [446, 319] width 6 height 12
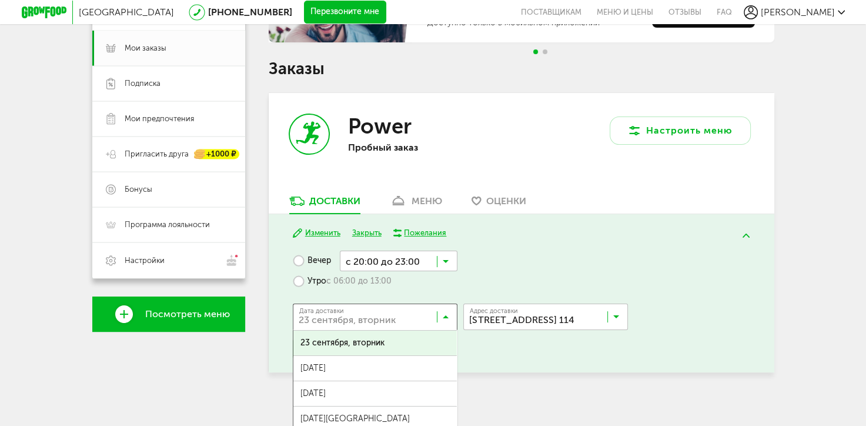
click at [411, 330] on span "23 сентября, вторник" at bounding box center [374, 342] width 163 height 25
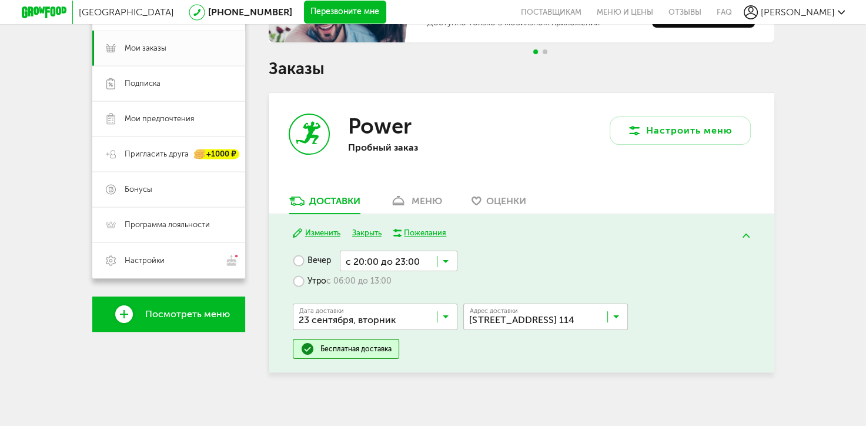
click at [446, 315] on icon at bounding box center [446, 319] width 6 height 12
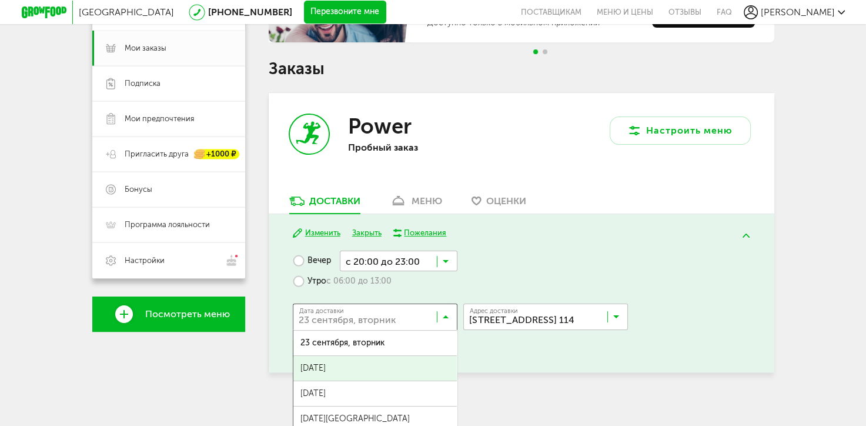
click at [380, 366] on span "[DATE]" at bounding box center [374, 368] width 163 height 25
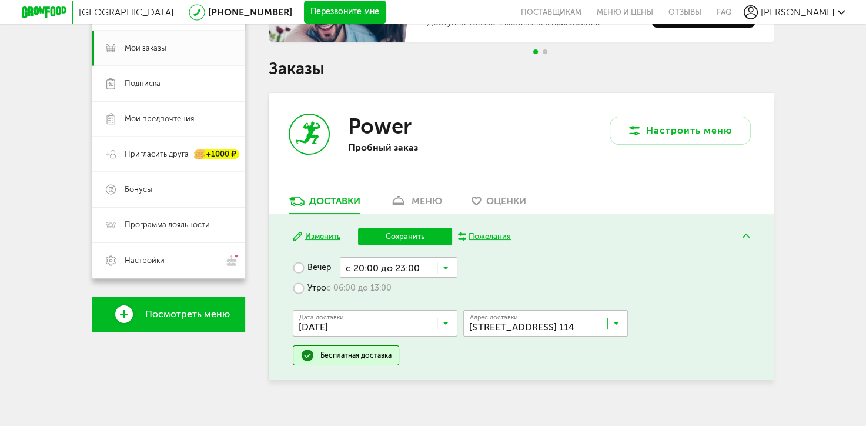
click at [403, 233] on button "Сохранить" at bounding box center [405, 236] width 94 height 18
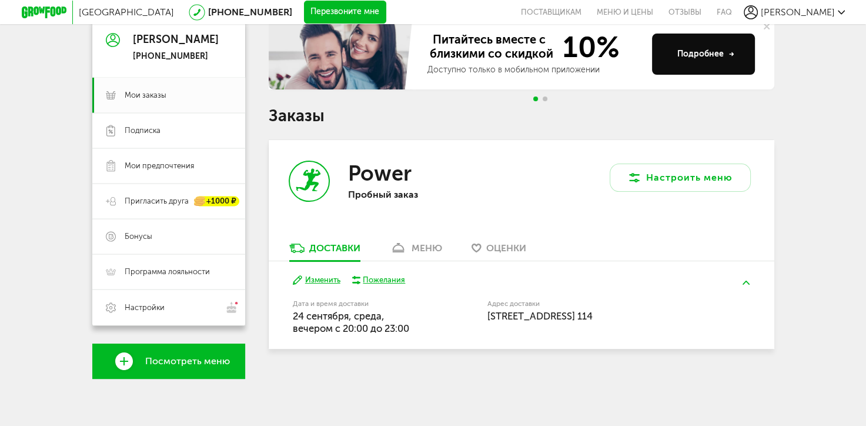
scroll to position [120, 0]
